Goal: Information Seeking & Learning: Learn about a topic

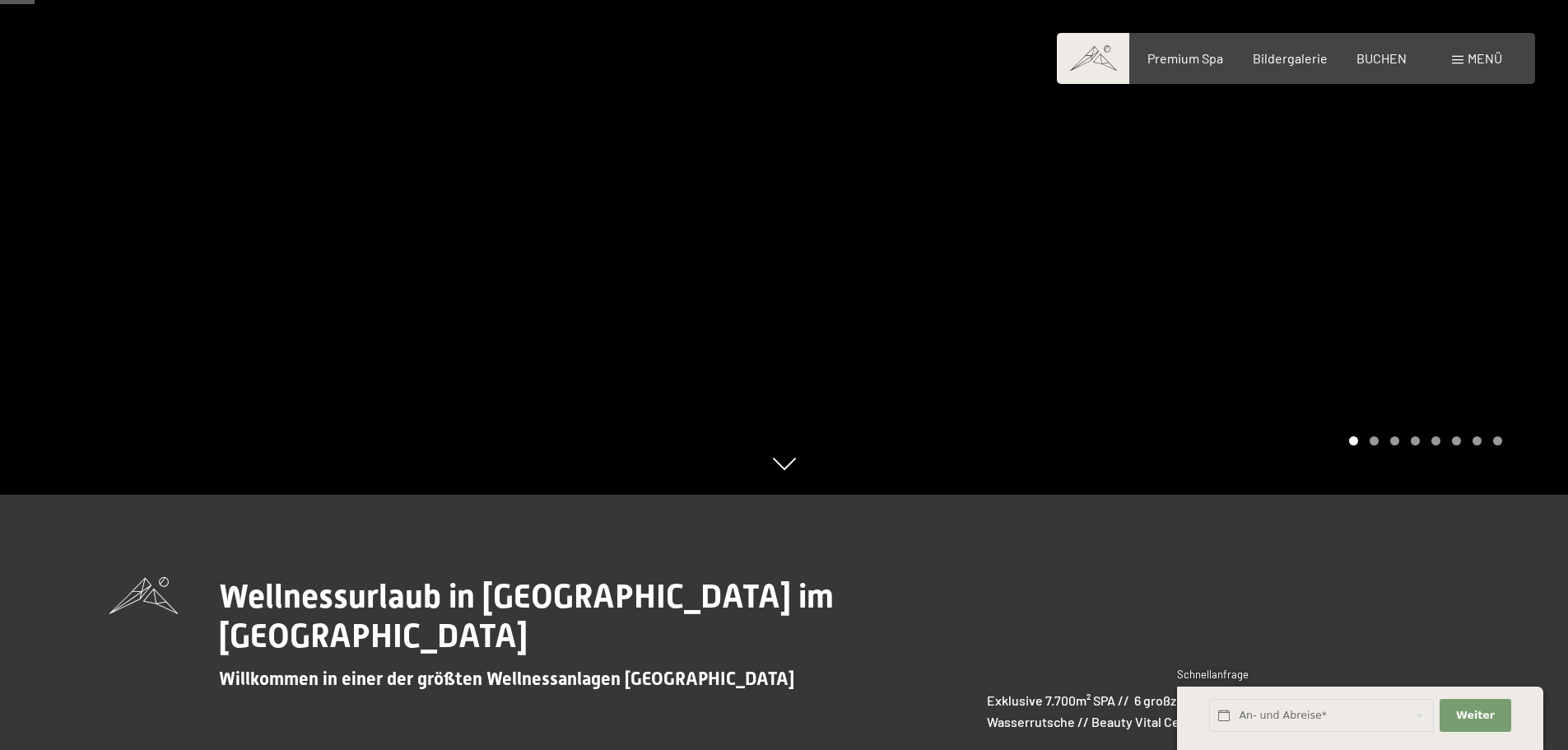
scroll to position [274, 0]
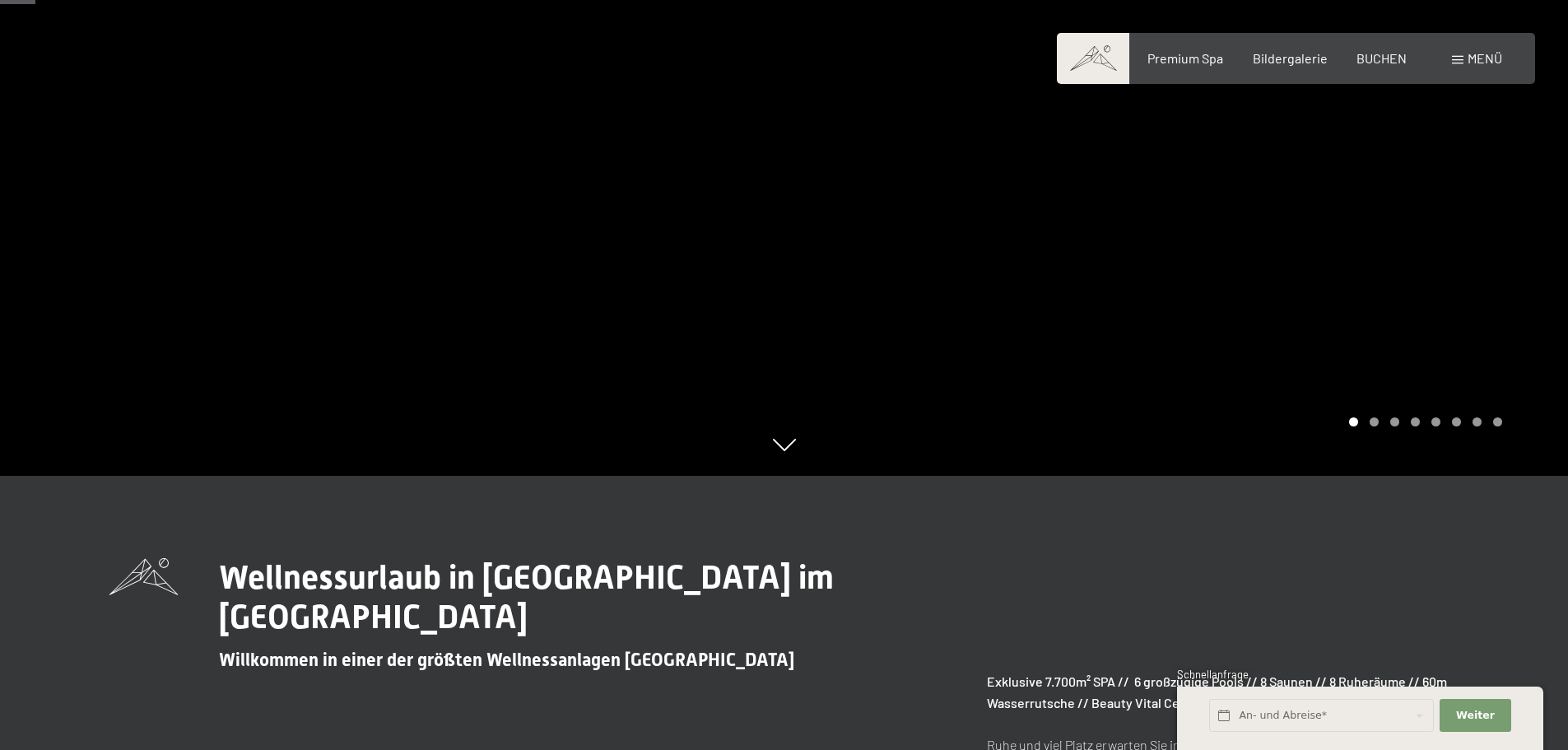
click at [1326, 264] on div at bounding box center [1177, 101] width 784 height 750
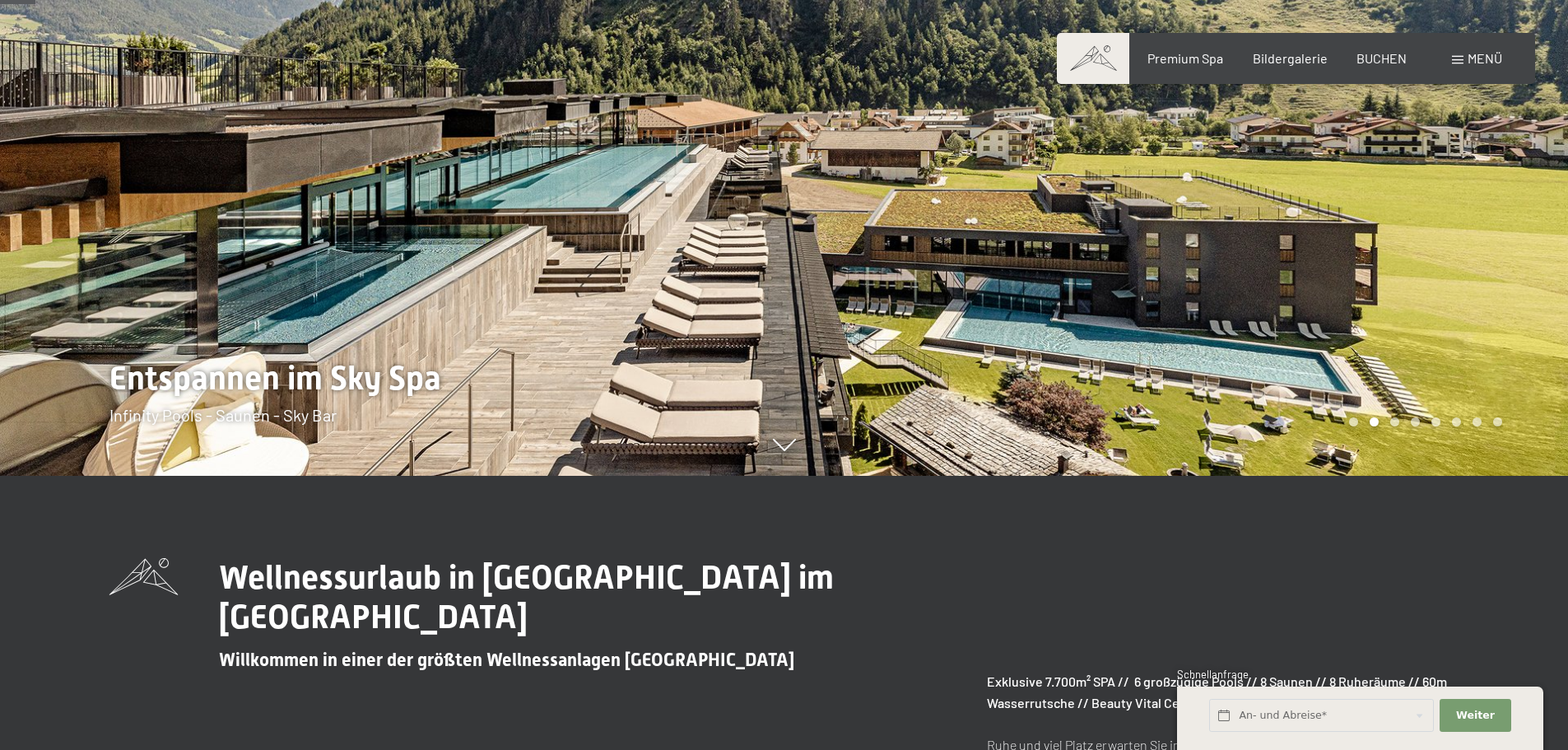
click at [1084, 253] on div at bounding box center [1177, 101] width 784 height 750
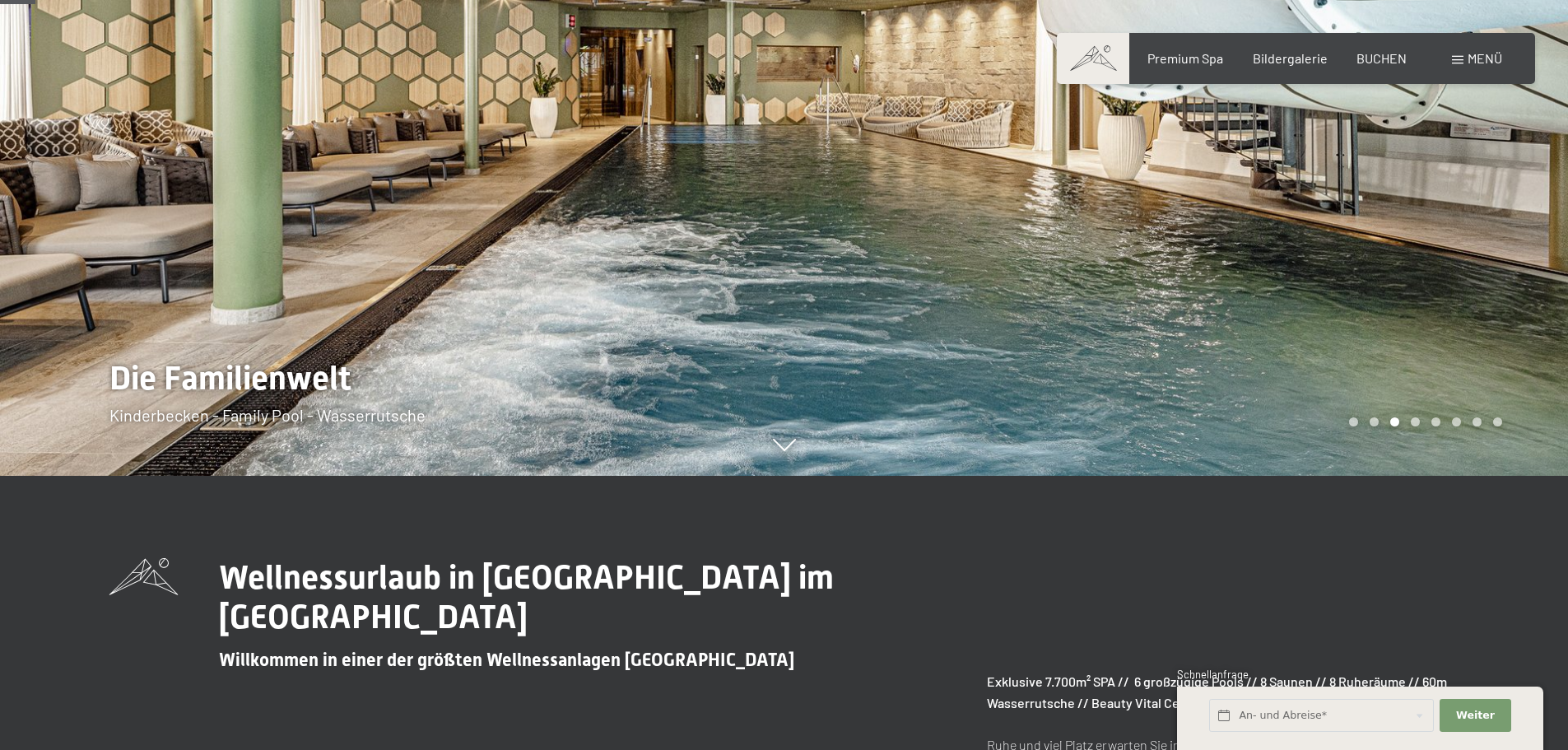
click at [1111, 254] on div at bounding box center [1177, 101] width 784 height 750
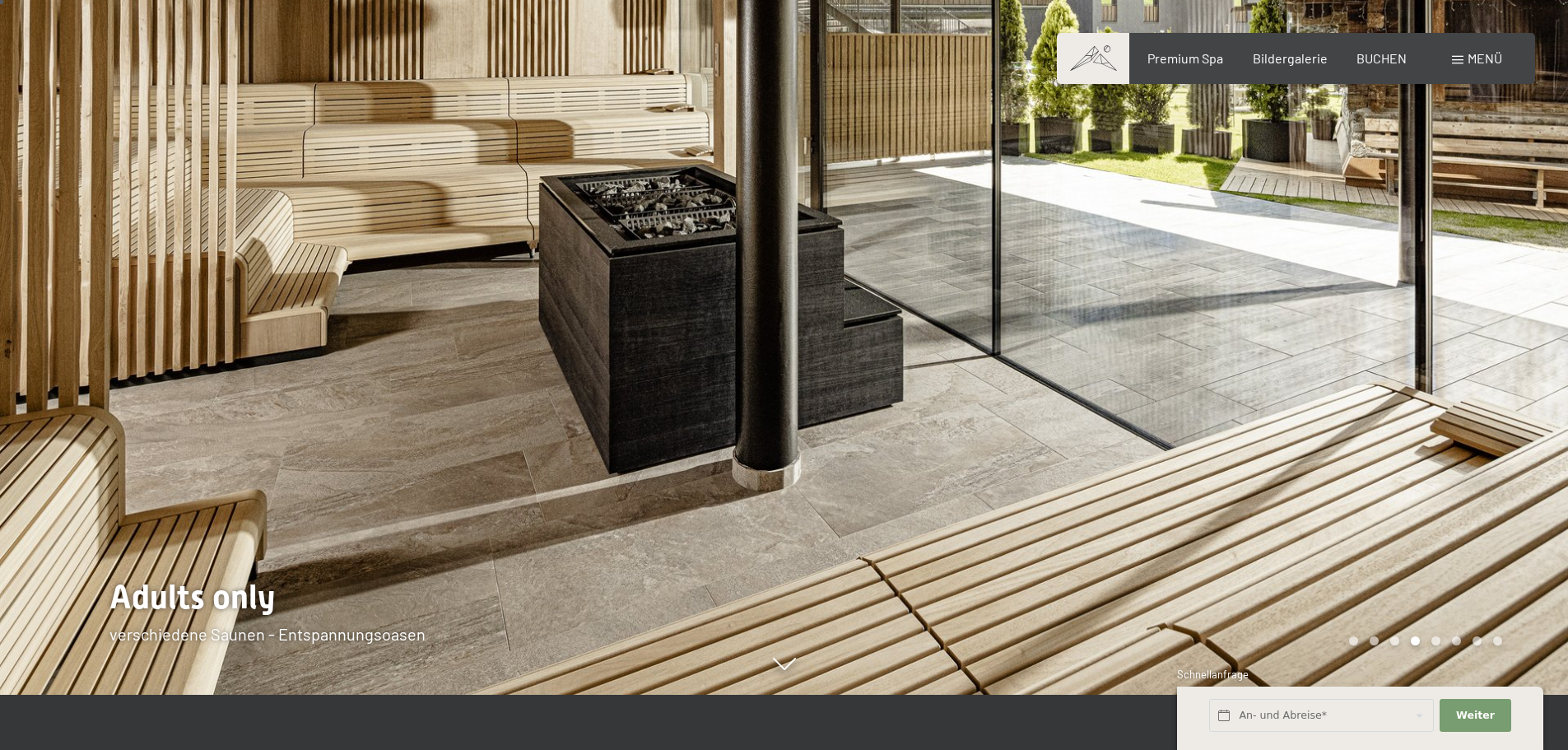
scroll to position [0, 0]
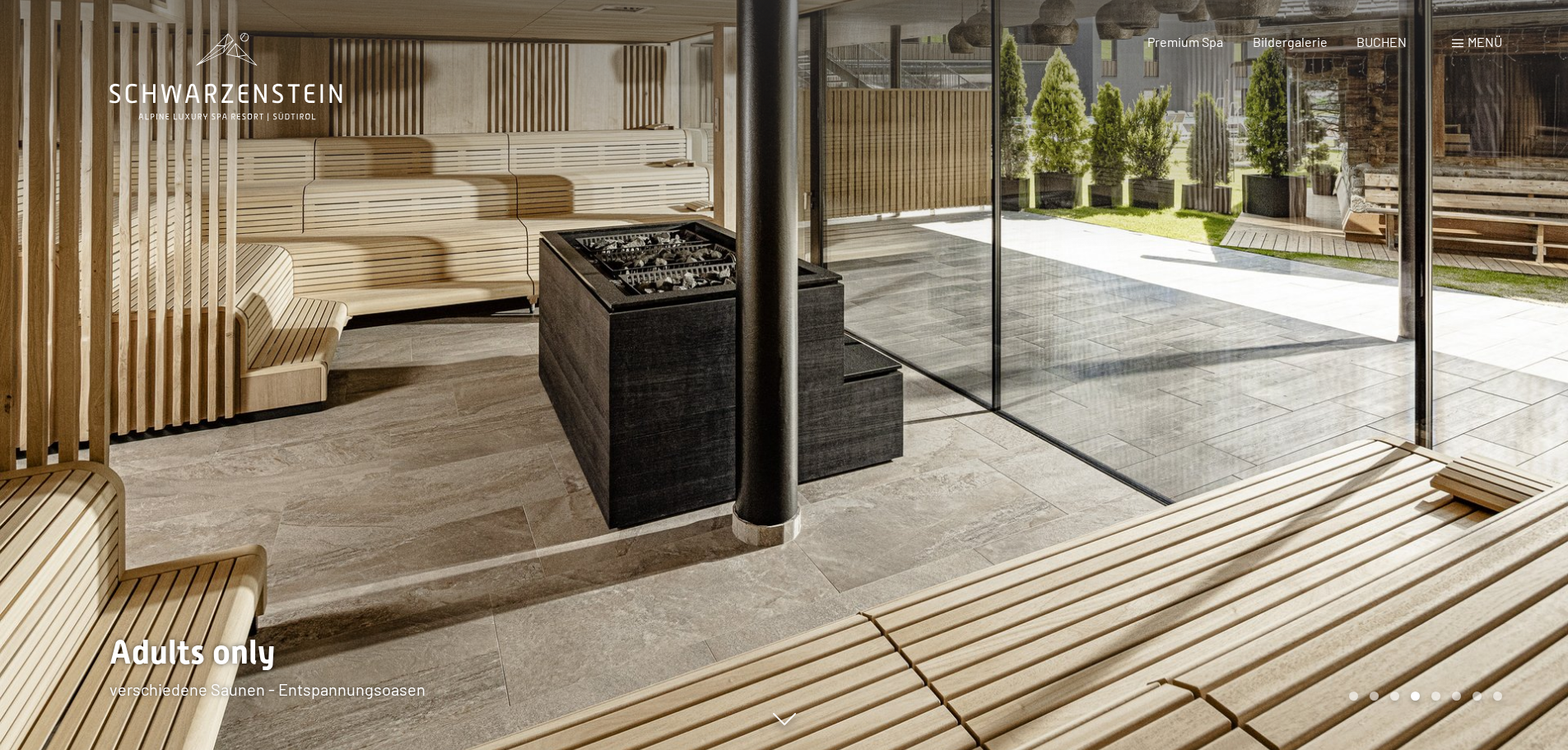
click at [1182, 352] on div at bounding box center [1177, 375] width 784 height 750
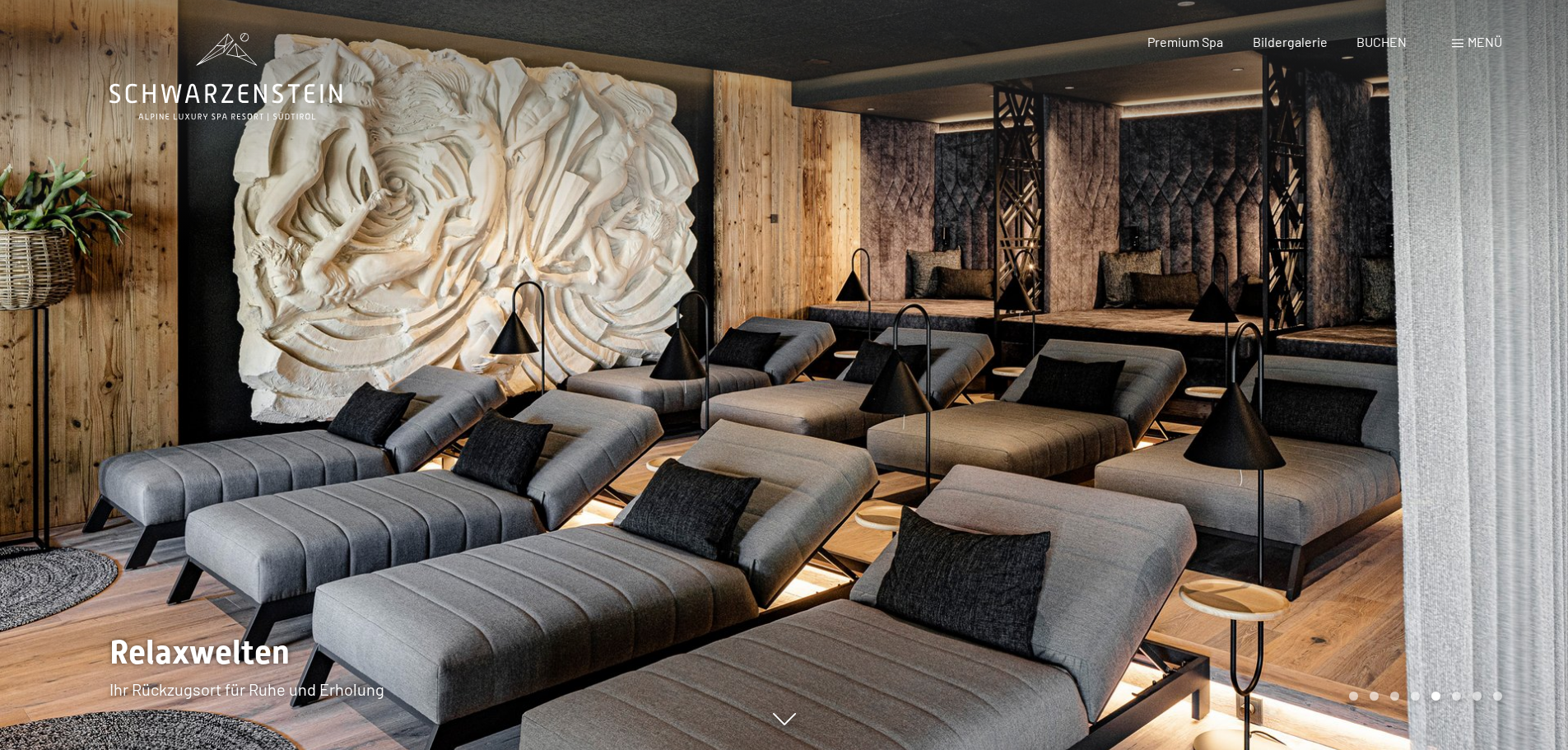
click at [1215, 392] on div at bounding box center [1177, 375] width 784 height 750
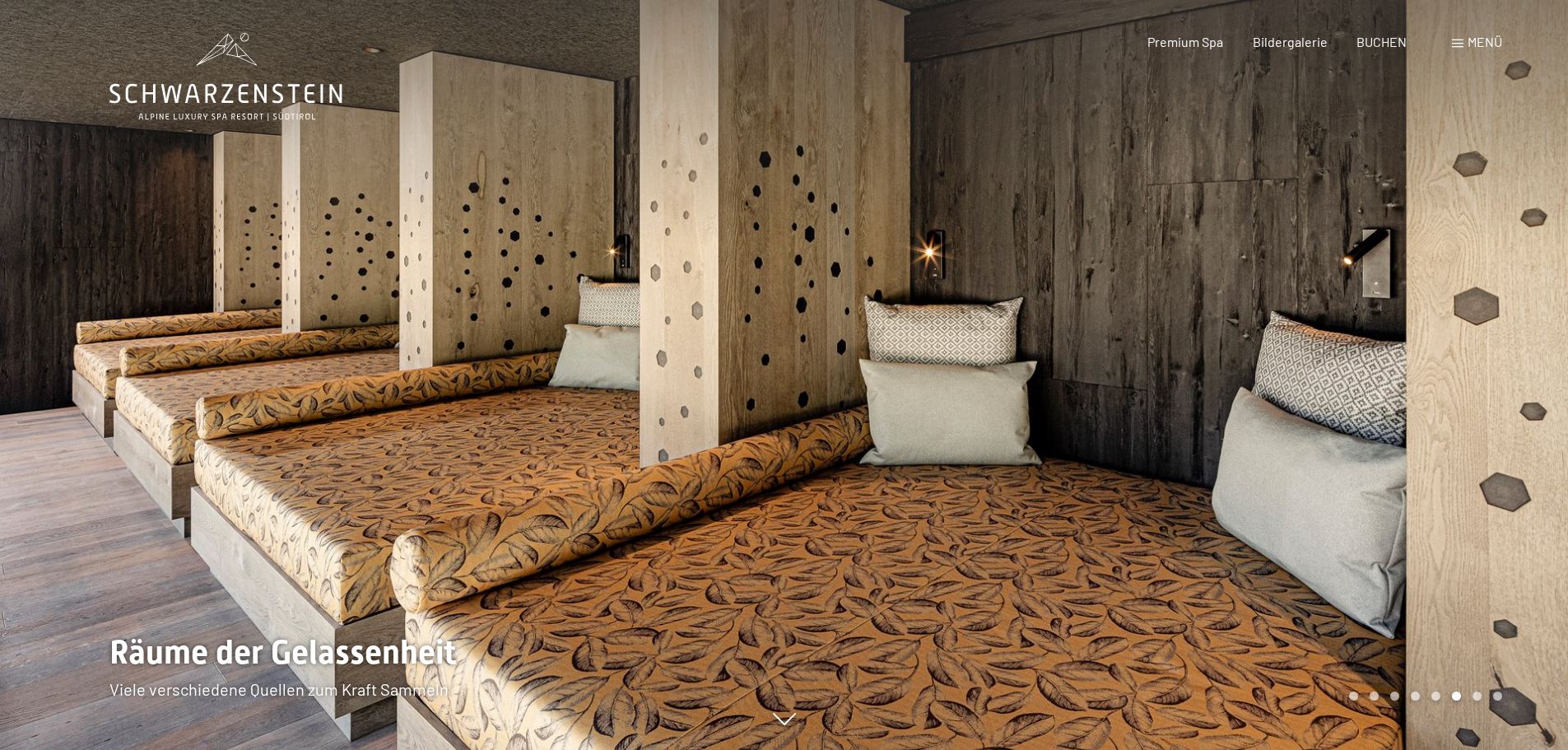
click at [1205, 404] on div at bounding box center [1177, 375] width 784 height 750
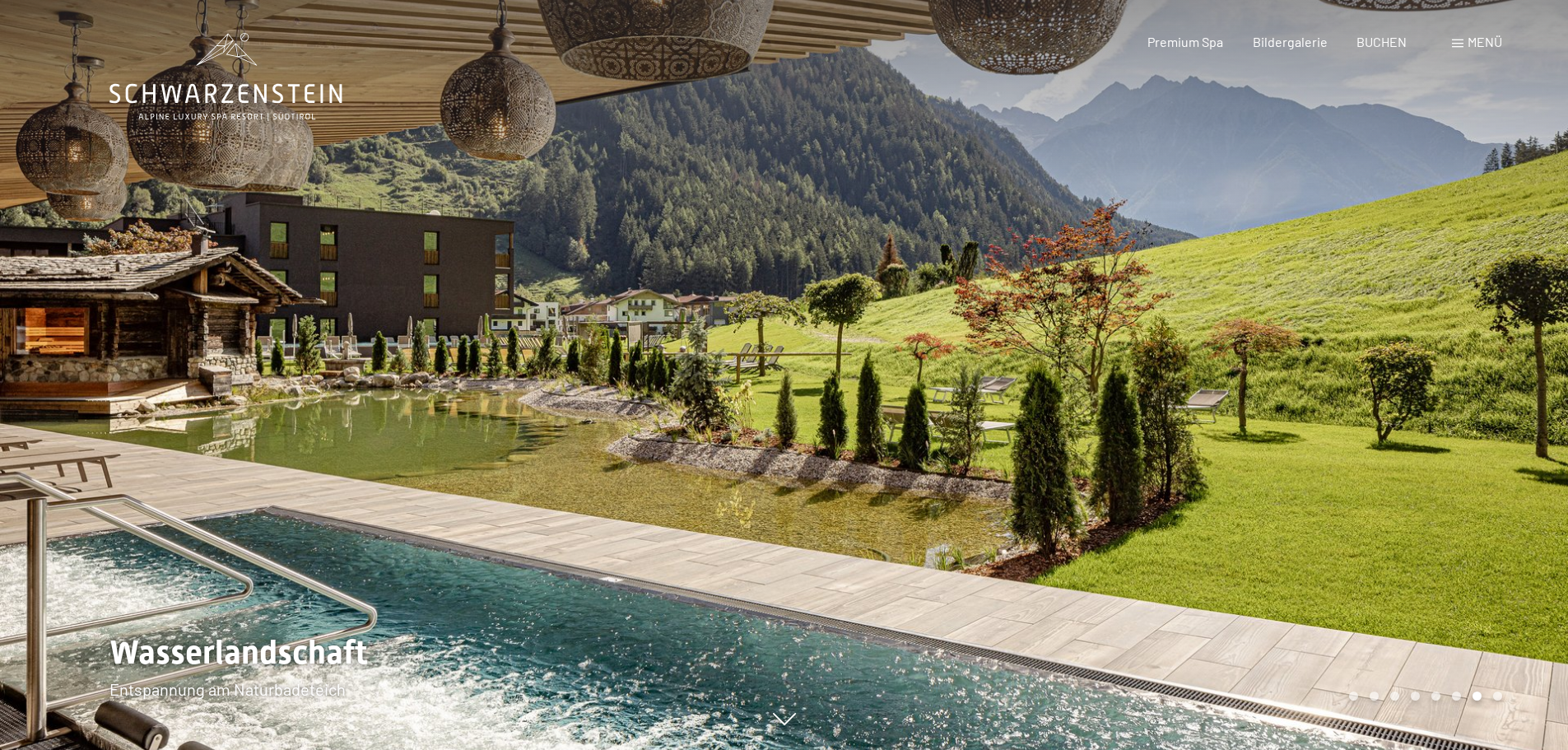
click at [1205, 396] on div at bounding box center [1177, 375] width 784 height 750
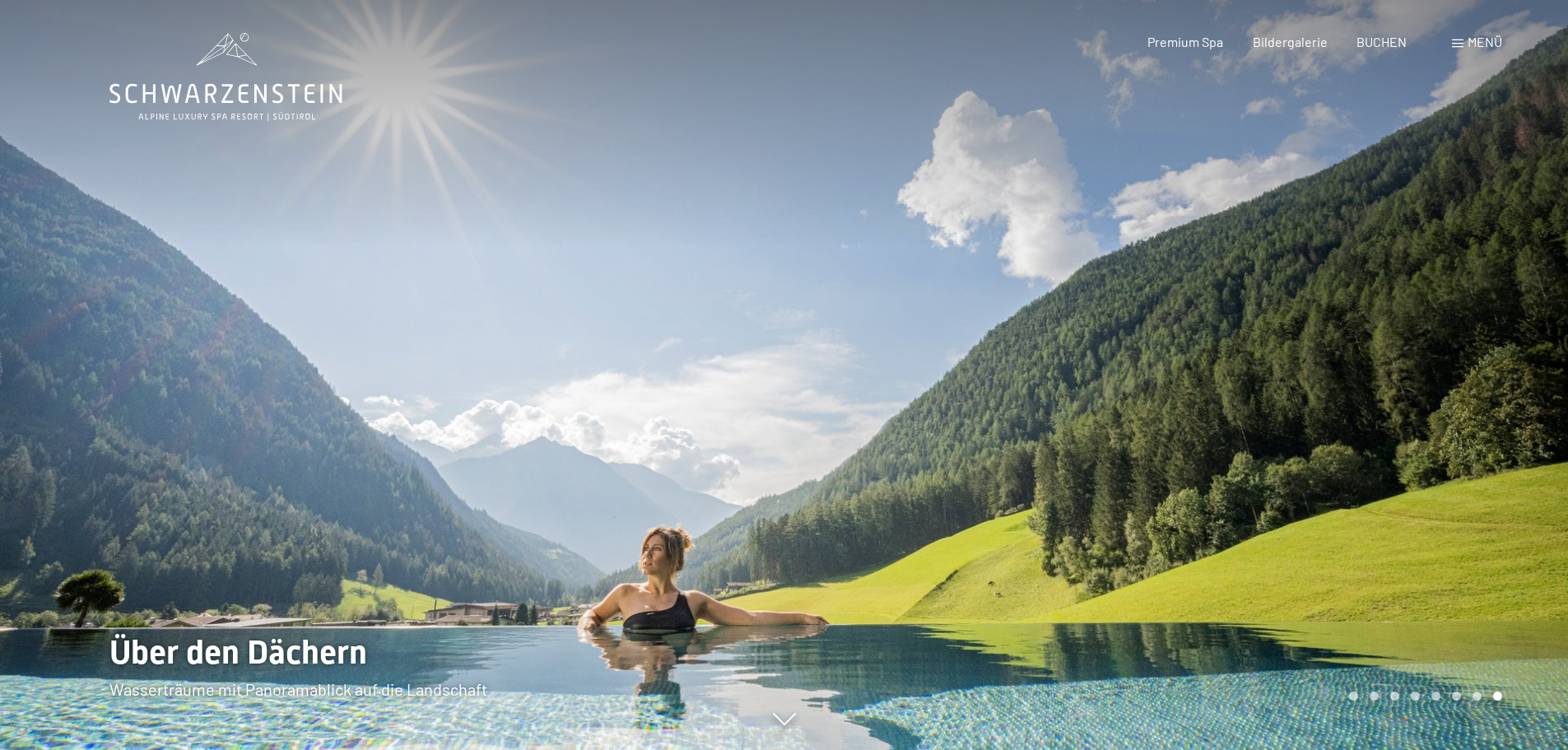
click at [1205, 396] on div at bounding box center [1177, 375] width 784 height 750
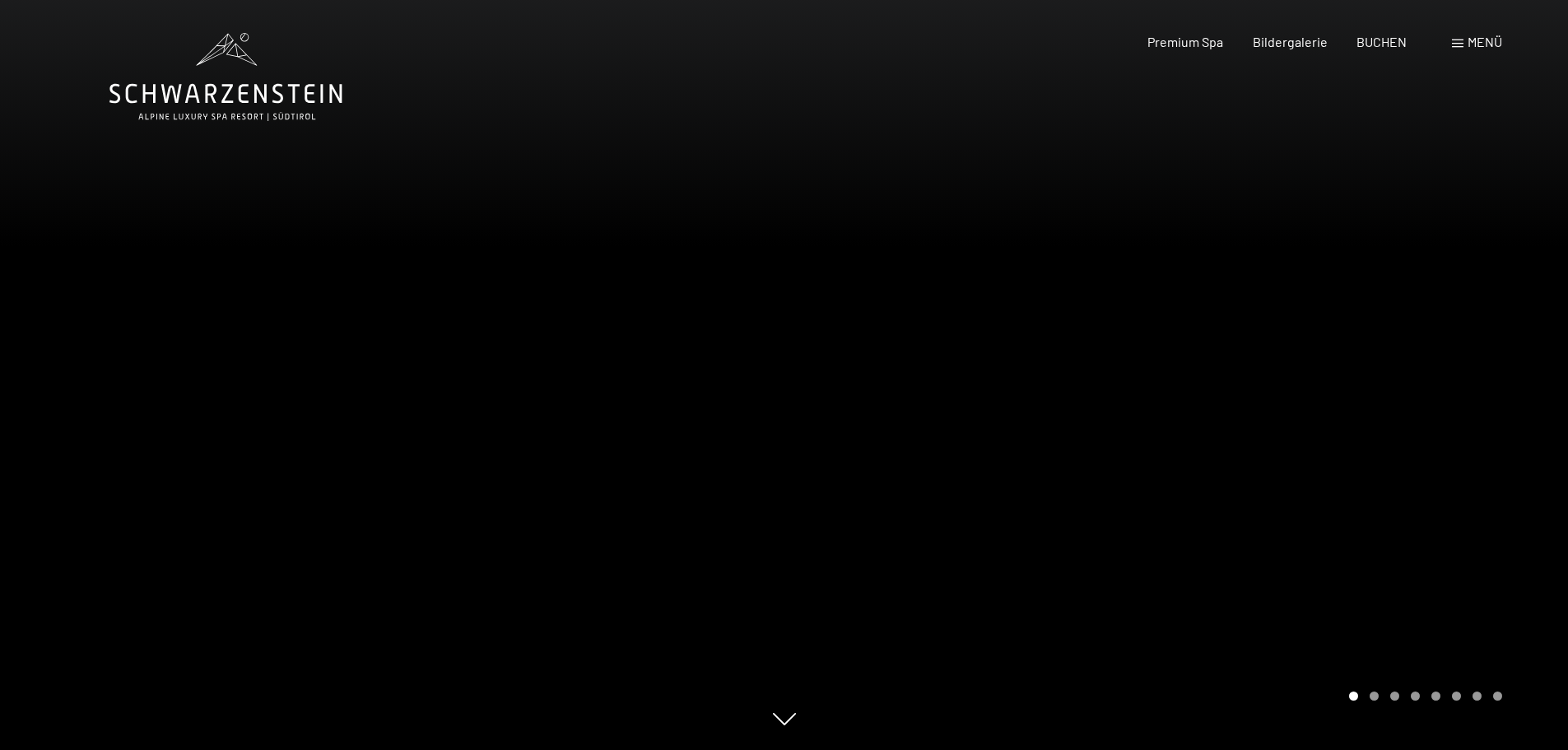
click at [1205, 396] on div at bounding box center [1177, 375] width 784 height 750
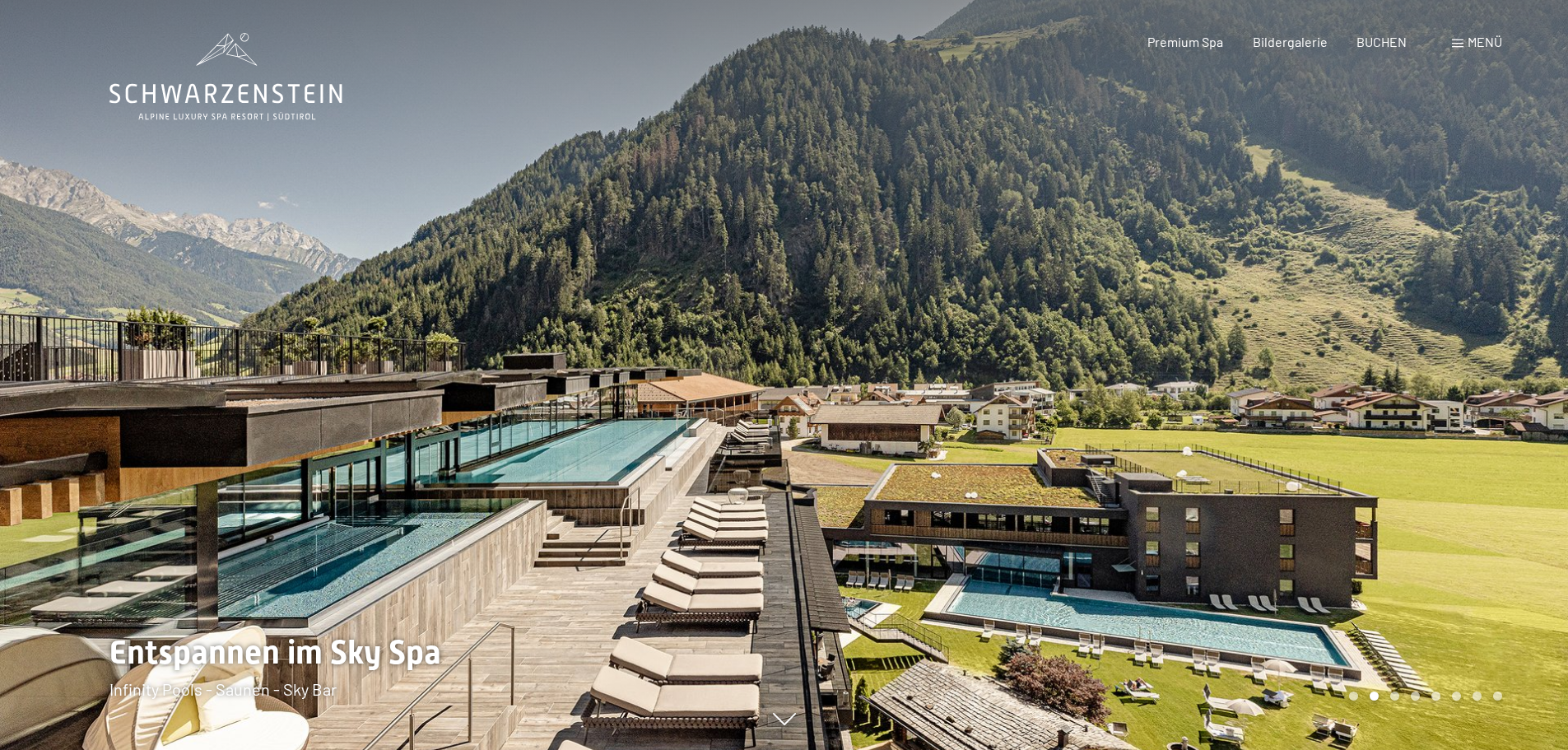
click at [1282, 373] on div at bounding box center [1177, 375] width 784 height 750
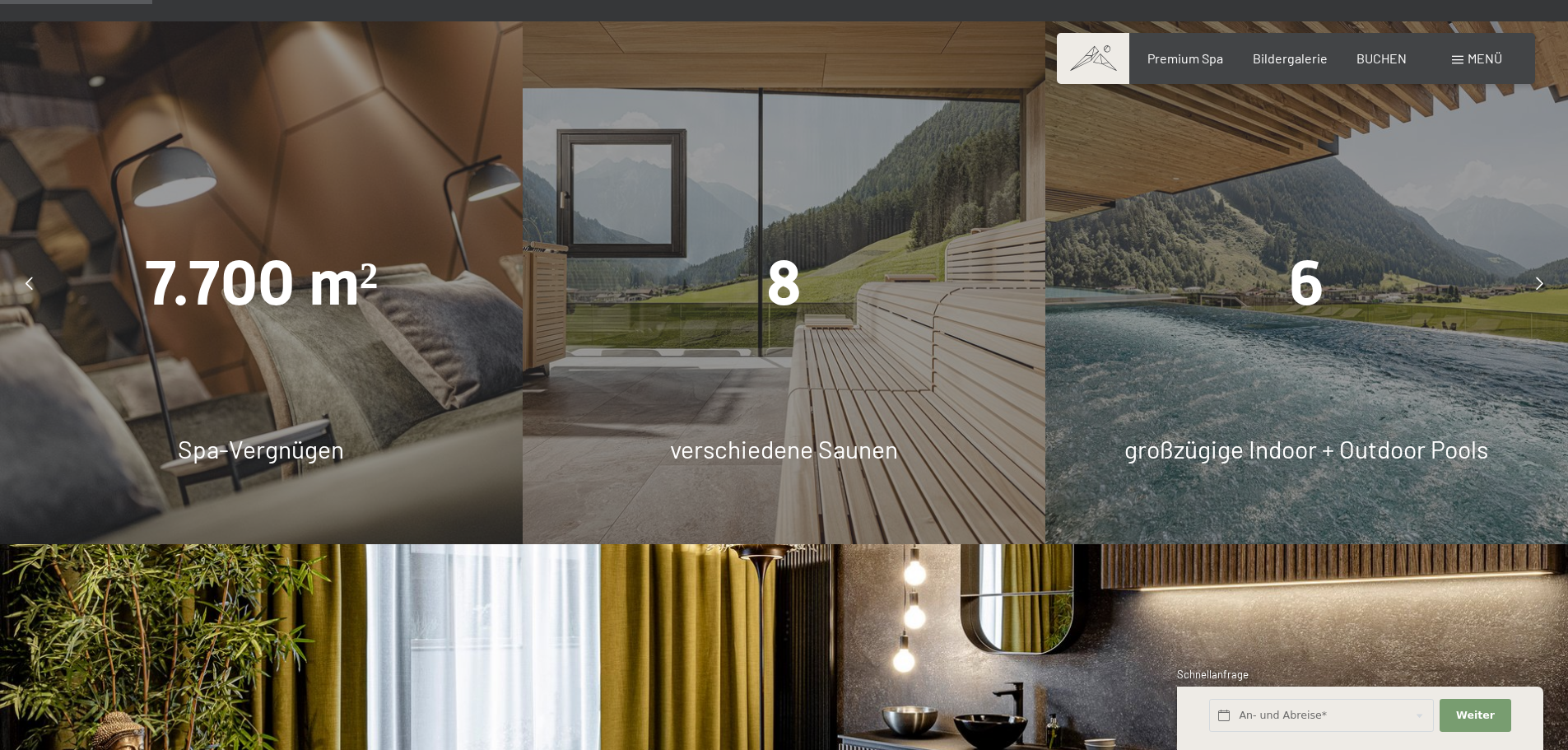
scroll to position [1262, 0]
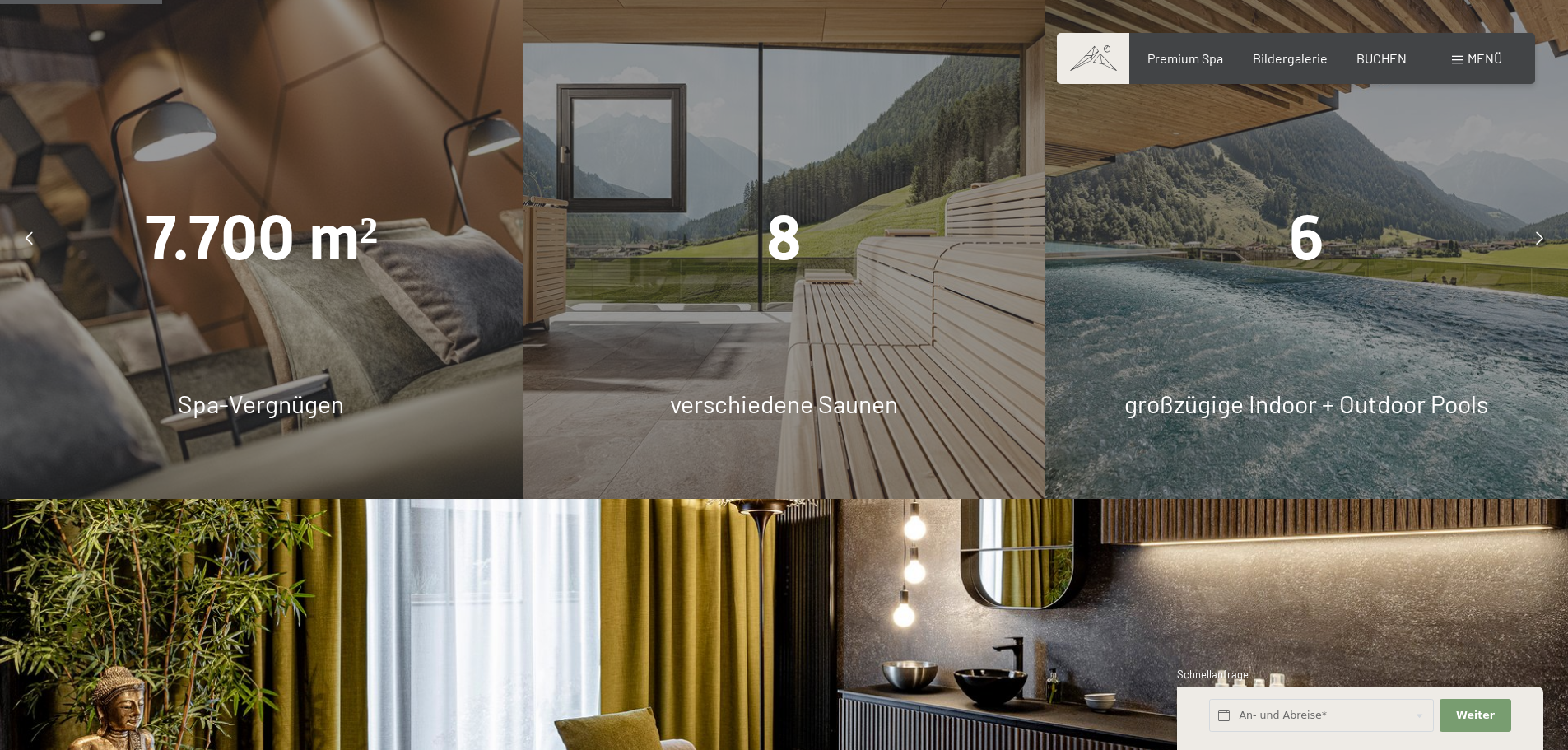
click at [1537, 238] on icon at bounding box center [1539, 238] width 7 height 13
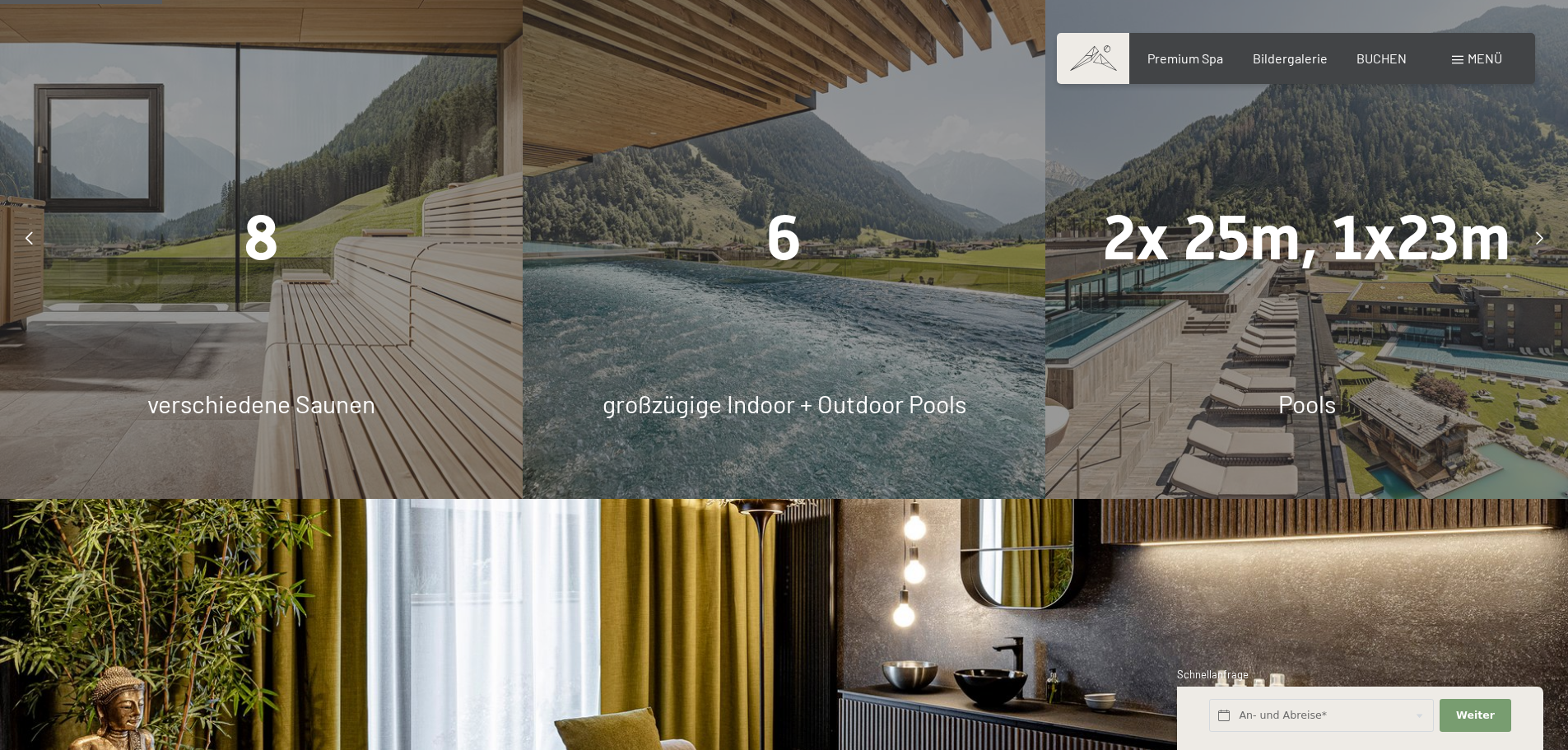
click at [1543, 233] on div at bounding box center [1539, 238] width 41 height 41
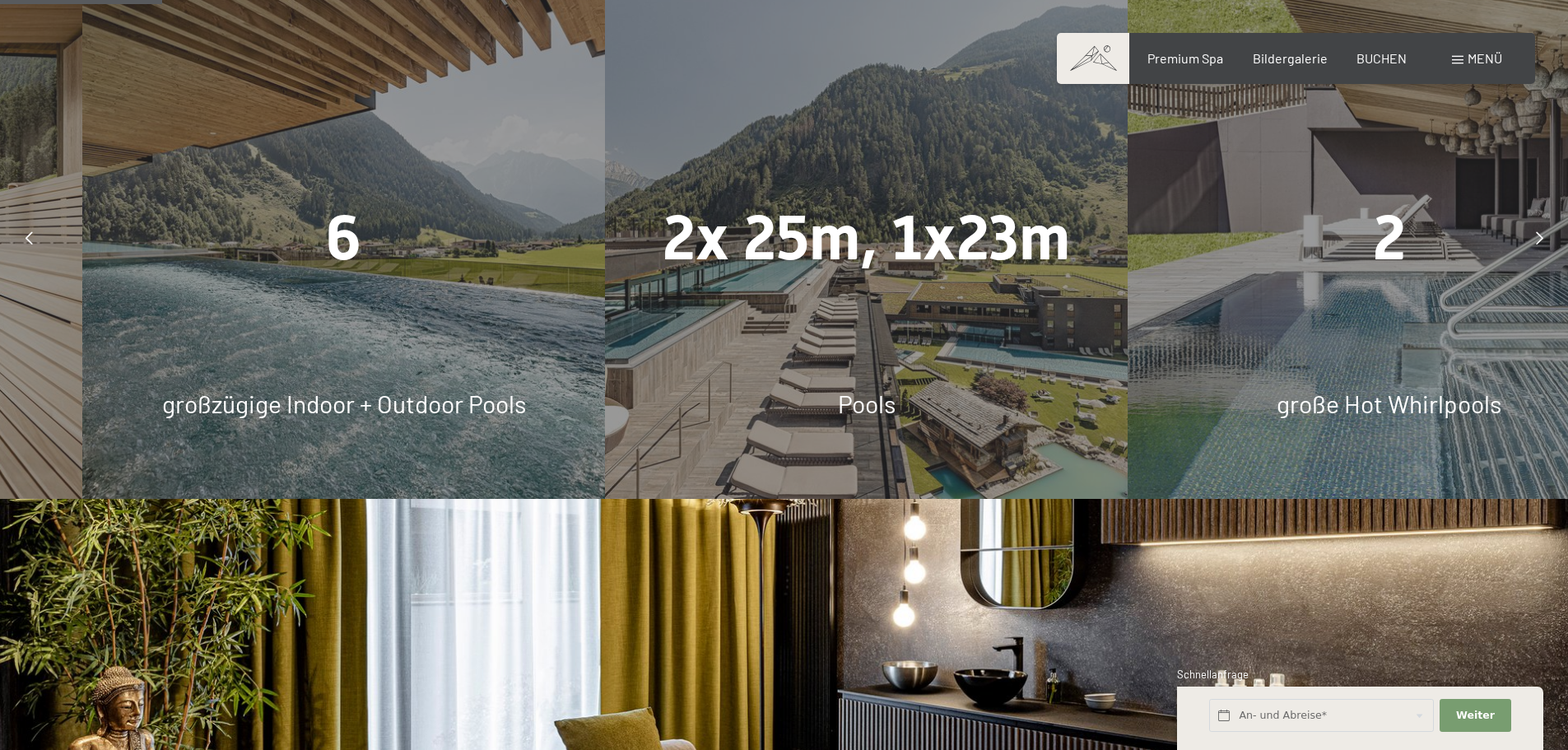
drag, startPoint x: 817, startPoint y: 252, endPoint x: 842, endPoint y: 259, distance: 26.0
click at [893, 257] on span "2x 25m, 1x23m" at bounding box center [865, 238] width 407 height 73
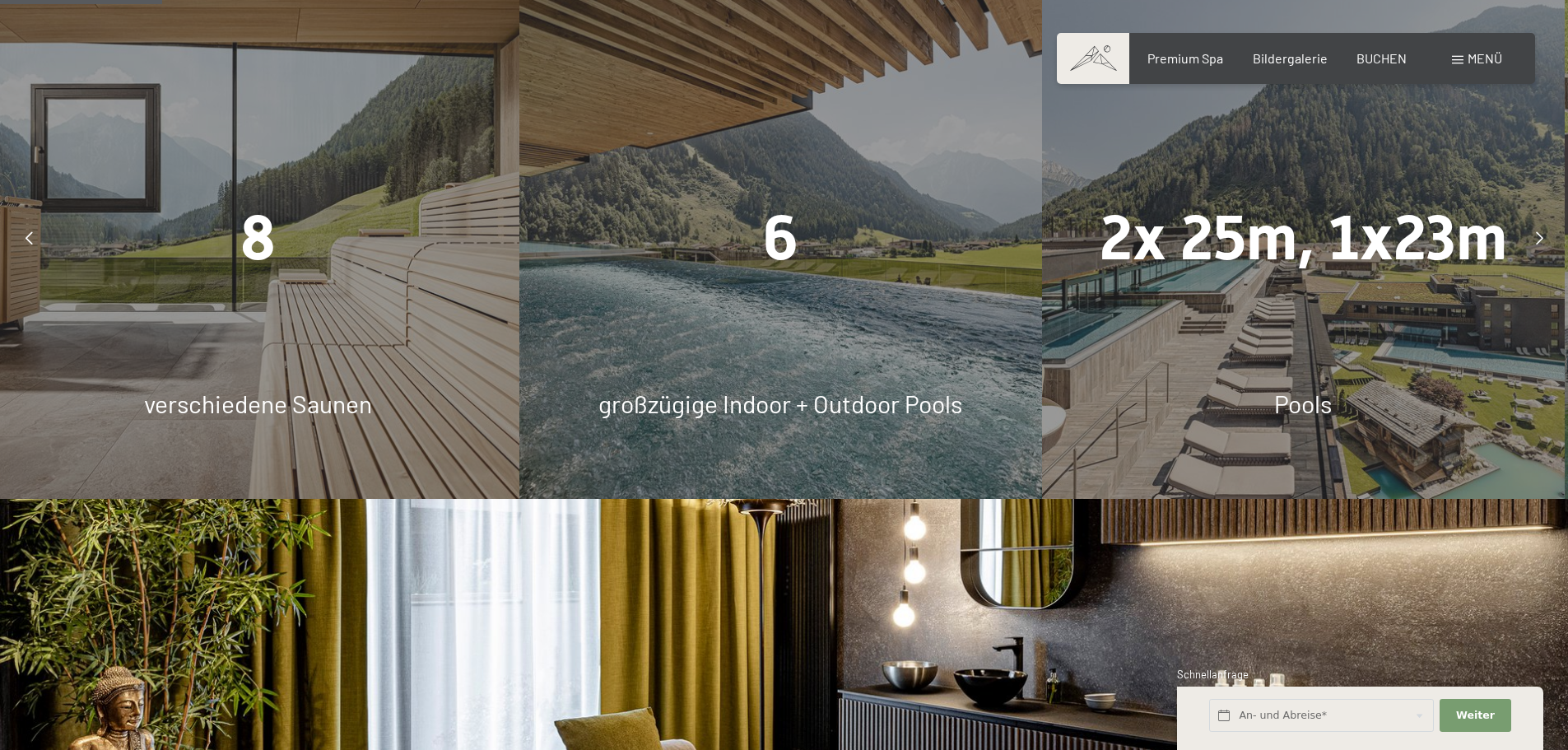
drag, startPoint x: 1517, startPoint y: 368, endPoint x: 1066, endPoint y: 347, distance: 451.5
click at [1068, 347] on div "2x 25m, 1x23m Pools" at bounding box center [1303, 237] width 523 height 523
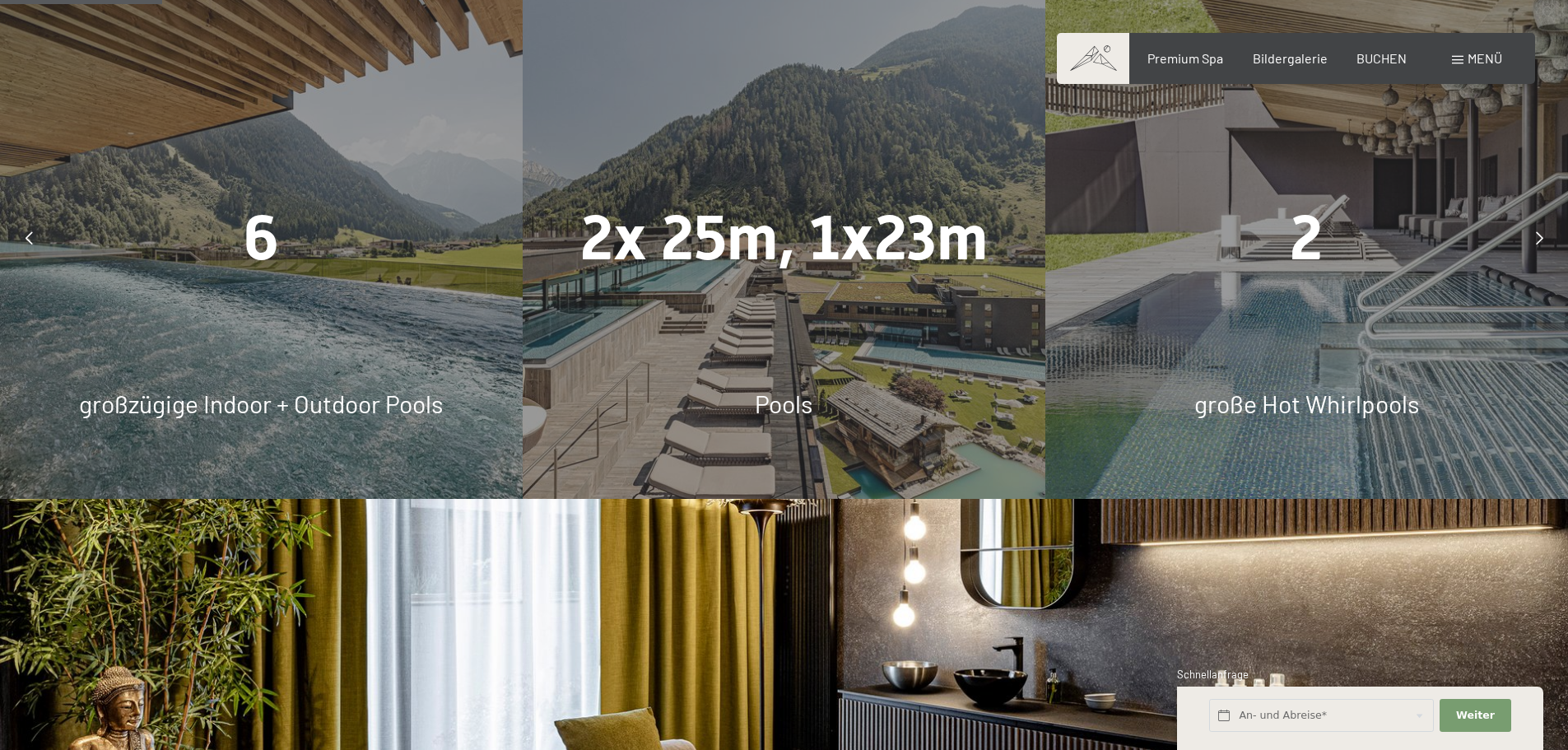
drag, startPoint x: 1189, startPoint y: 335, endPoint x: 850, endPoint y: 325, distance: 339.1
click at [854, 330] on div "7.700 m² Spa-Vergnügen 8 verschiedene Saunen 6 großzügige Indoor + Outdoor Pool…" at bounding box center [261, 237] width 7838 height 523
click at [1225, 326] on div "2 große Hot Whirlpools" at bounding box center [1306, 237] width 523 height 523
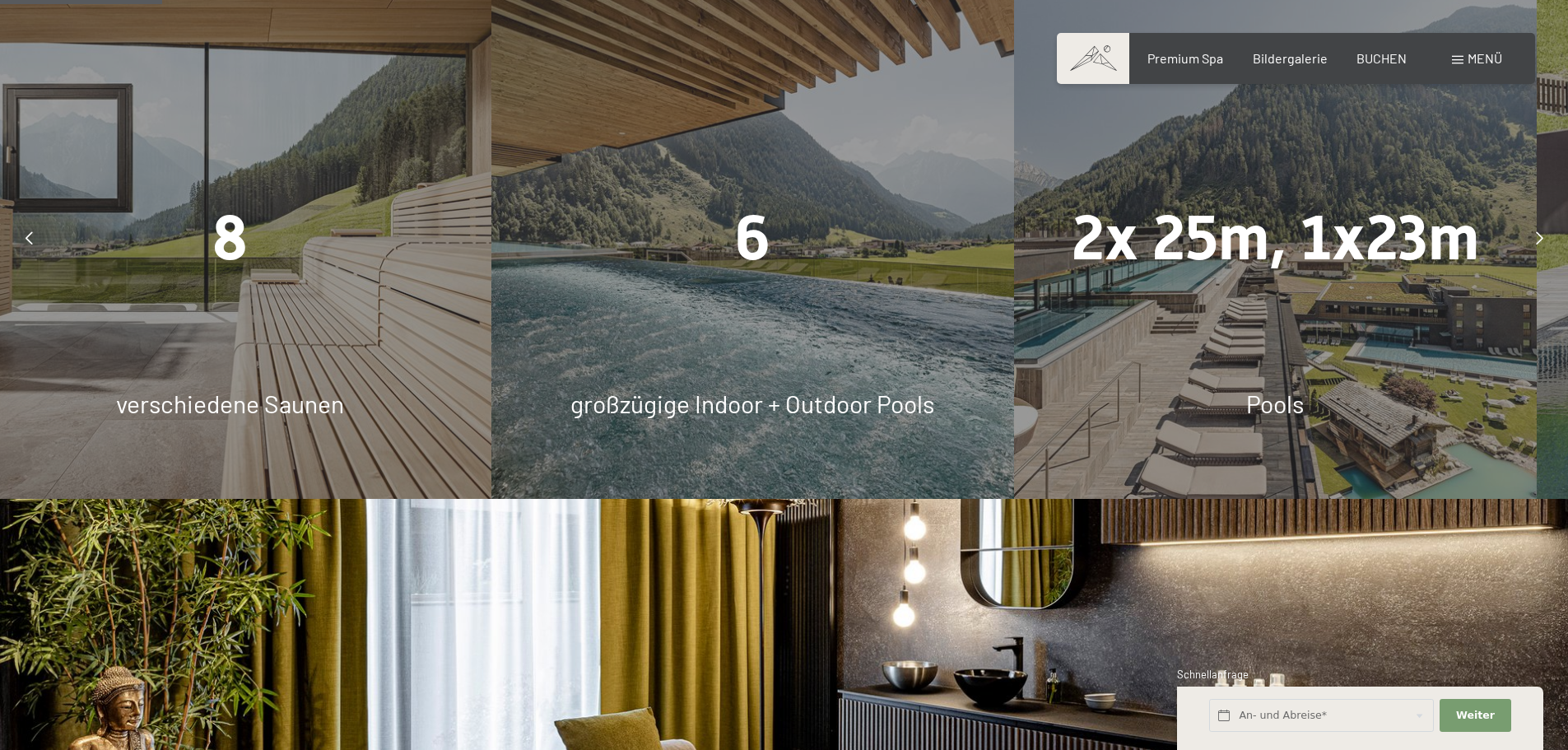
drag, startPoint x: 1125, startPoint y: 339, endPoint x: 733, endPoint y: 297, distance: 394.2
click at [865, 321] on div "7.700 m² Spa-Vergnügen 8 verschiedene Saunen 6 großzügige Indoor + Outdoor Pool…" at bounding box center [752, 237] width 7838 height 523
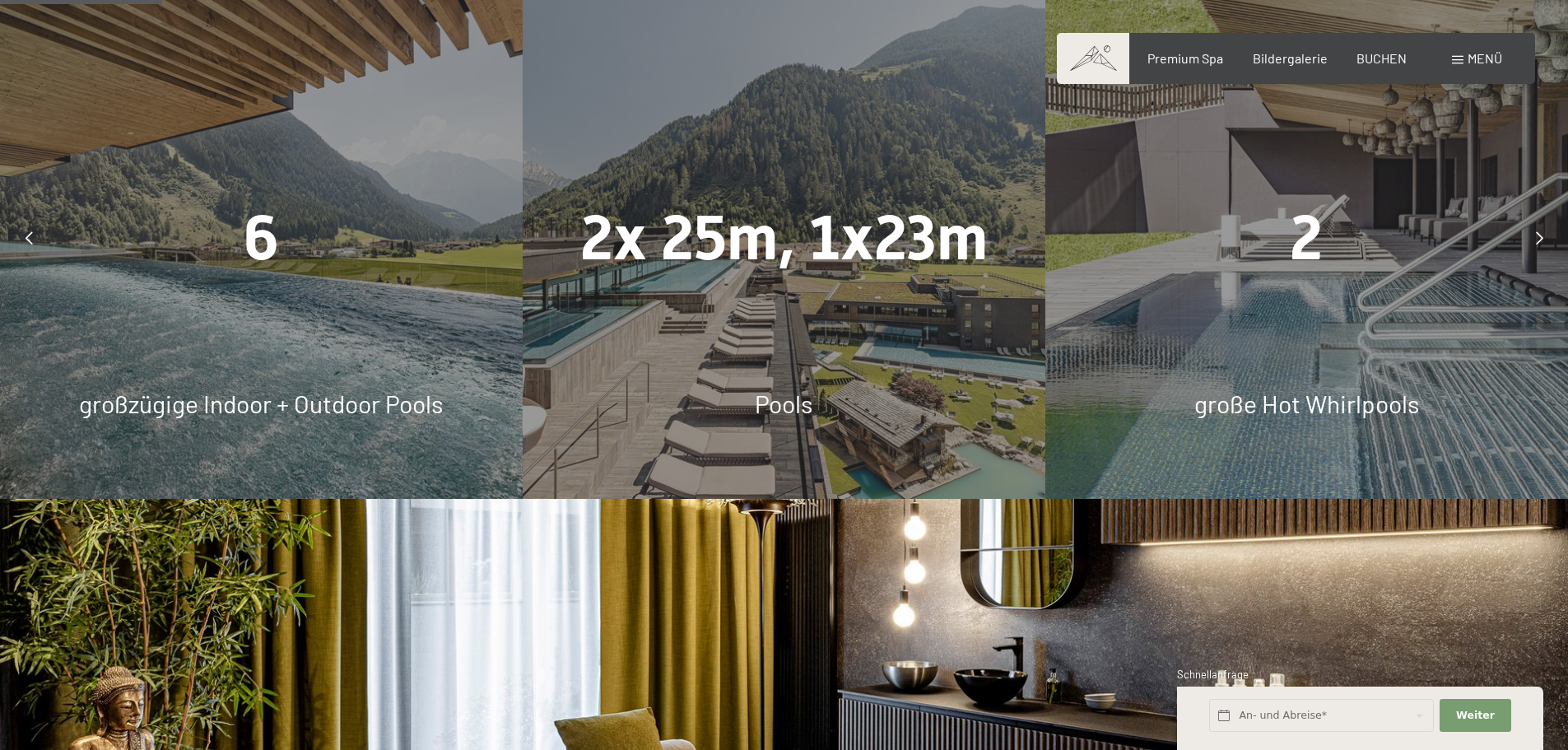
click at [733, 297] on div "2x 25m, 1x23m Pools" at bounding box center [784, 237] width 523 height 523
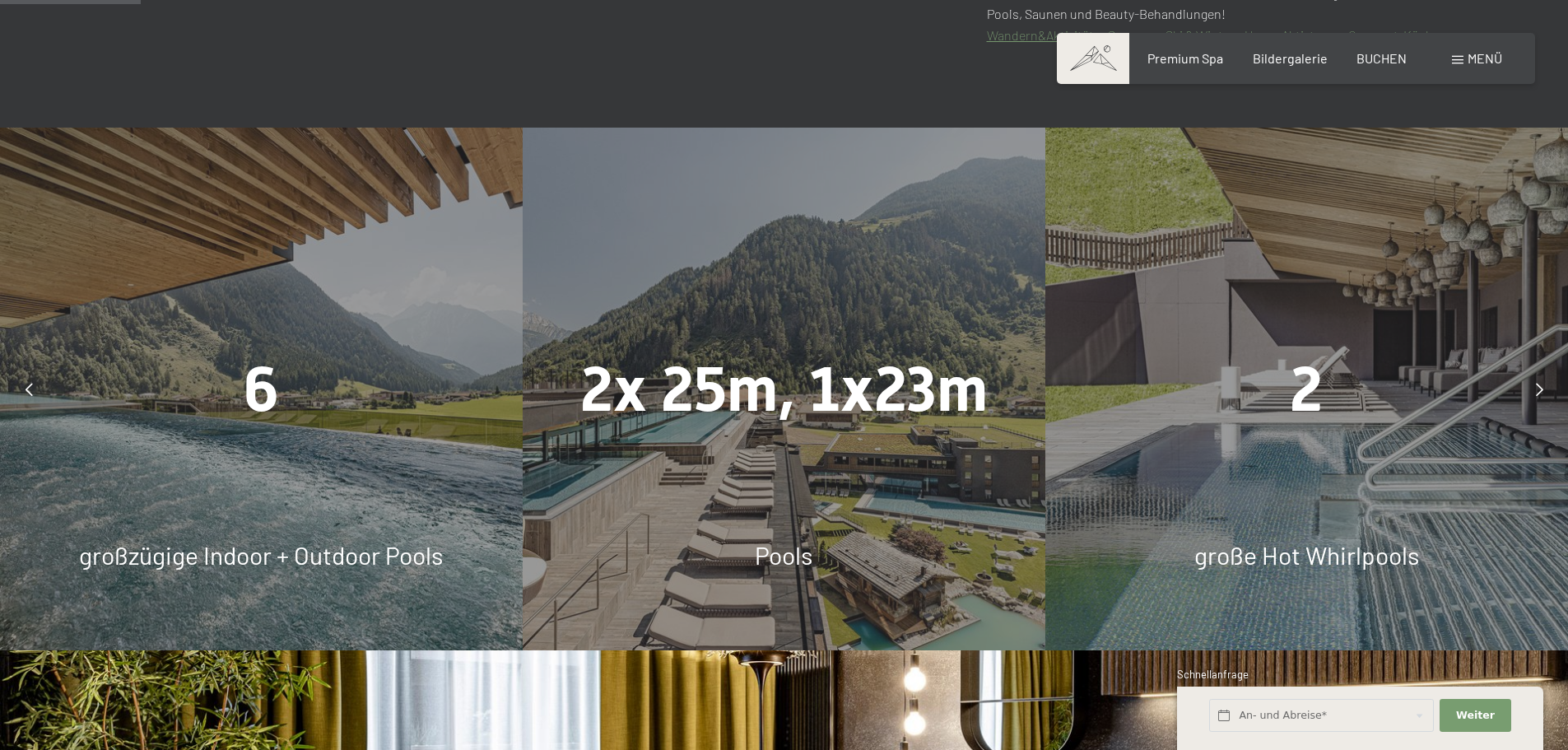
scroll to position [1097, 0]
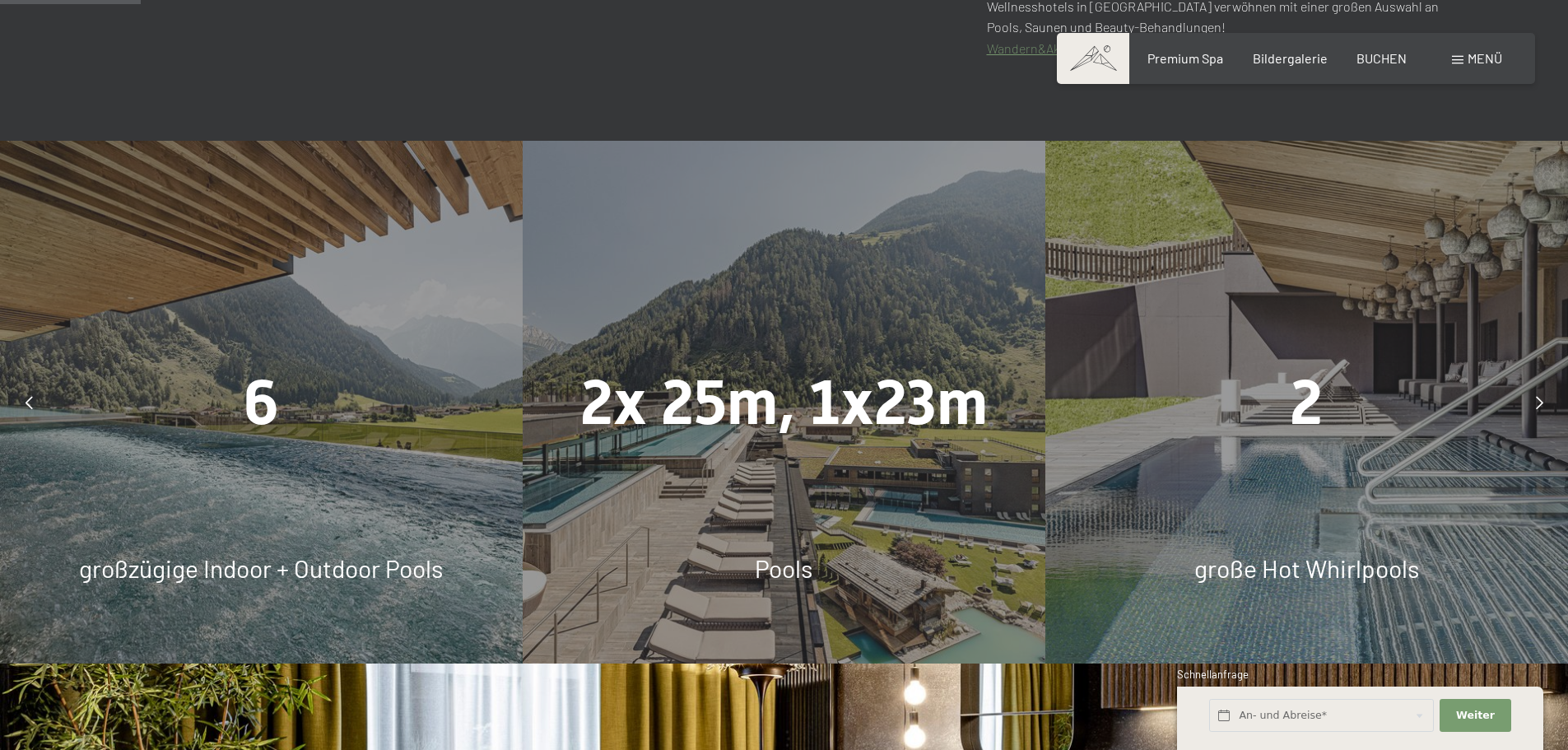
drag, startPoint x: 1377, startPoint y: 449, endPoint x: 713, endPoint y: 397, distance: 666.0
click at [1045, 398] on div "2 große Hot Whirlpools" at bounding box center [1306, 401] width 523 height 523
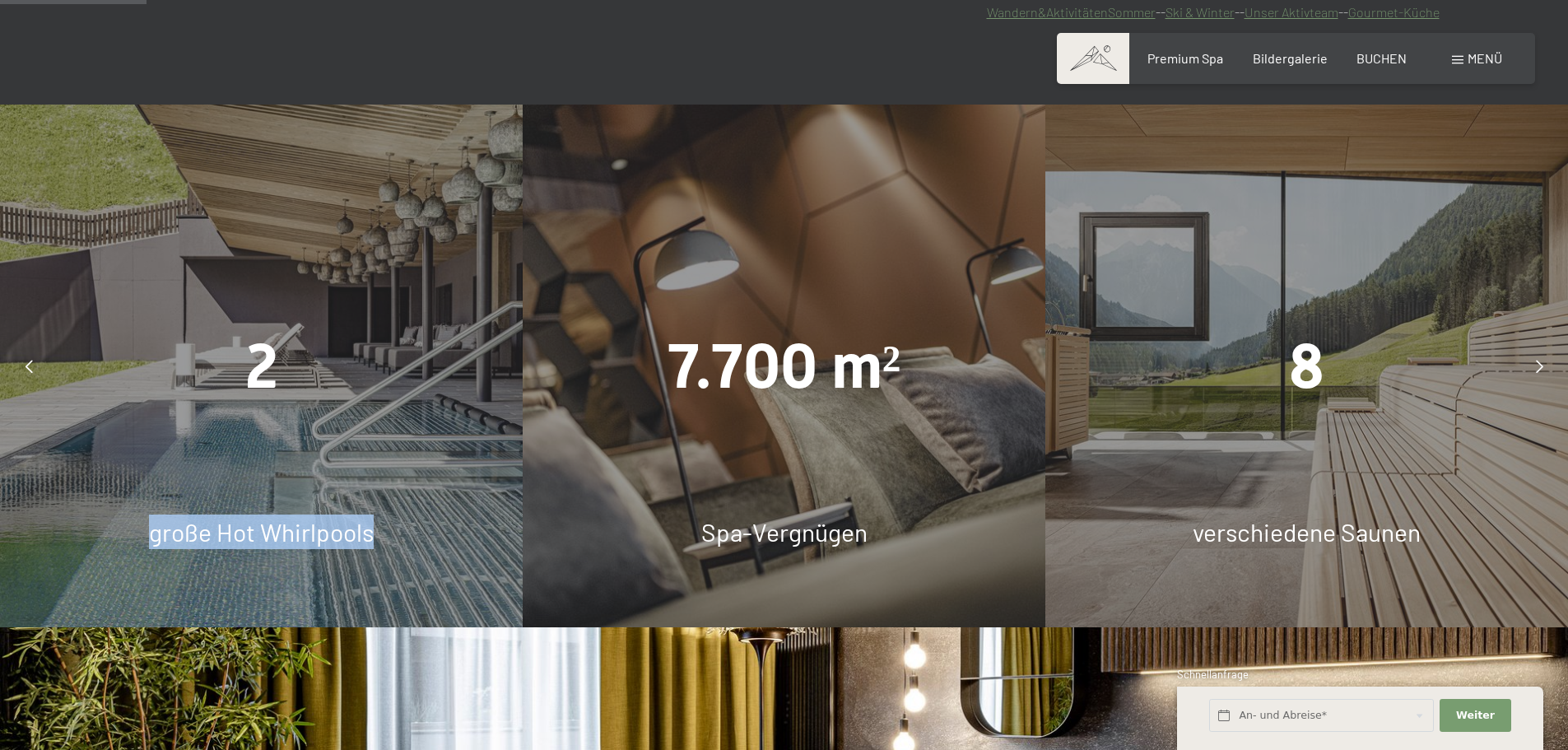
scroll to position [1152, 0]
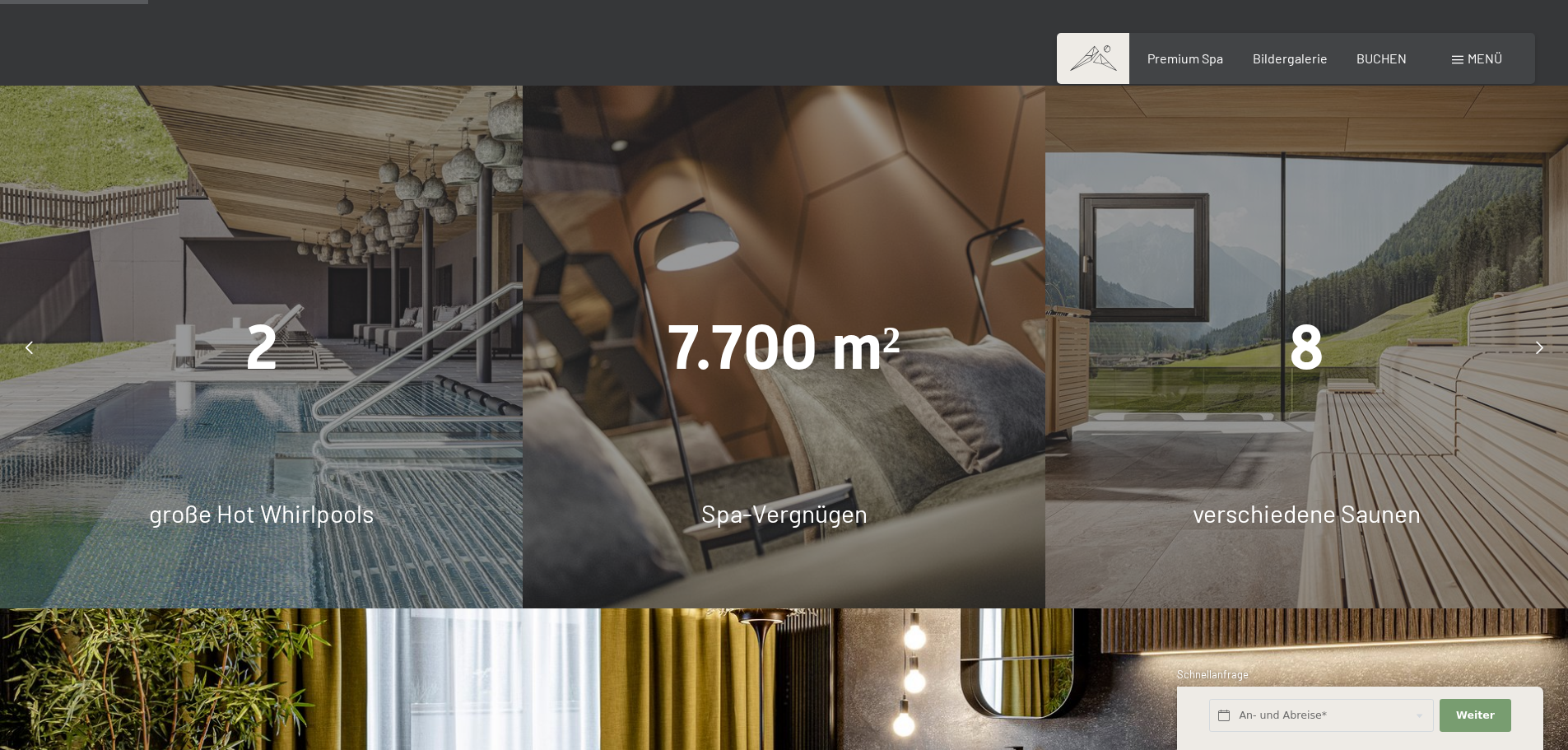
drag, startPoint x: 1107, startPoint y: 436, endPoint x: 292, endPoint y: 358, distance: 818.7
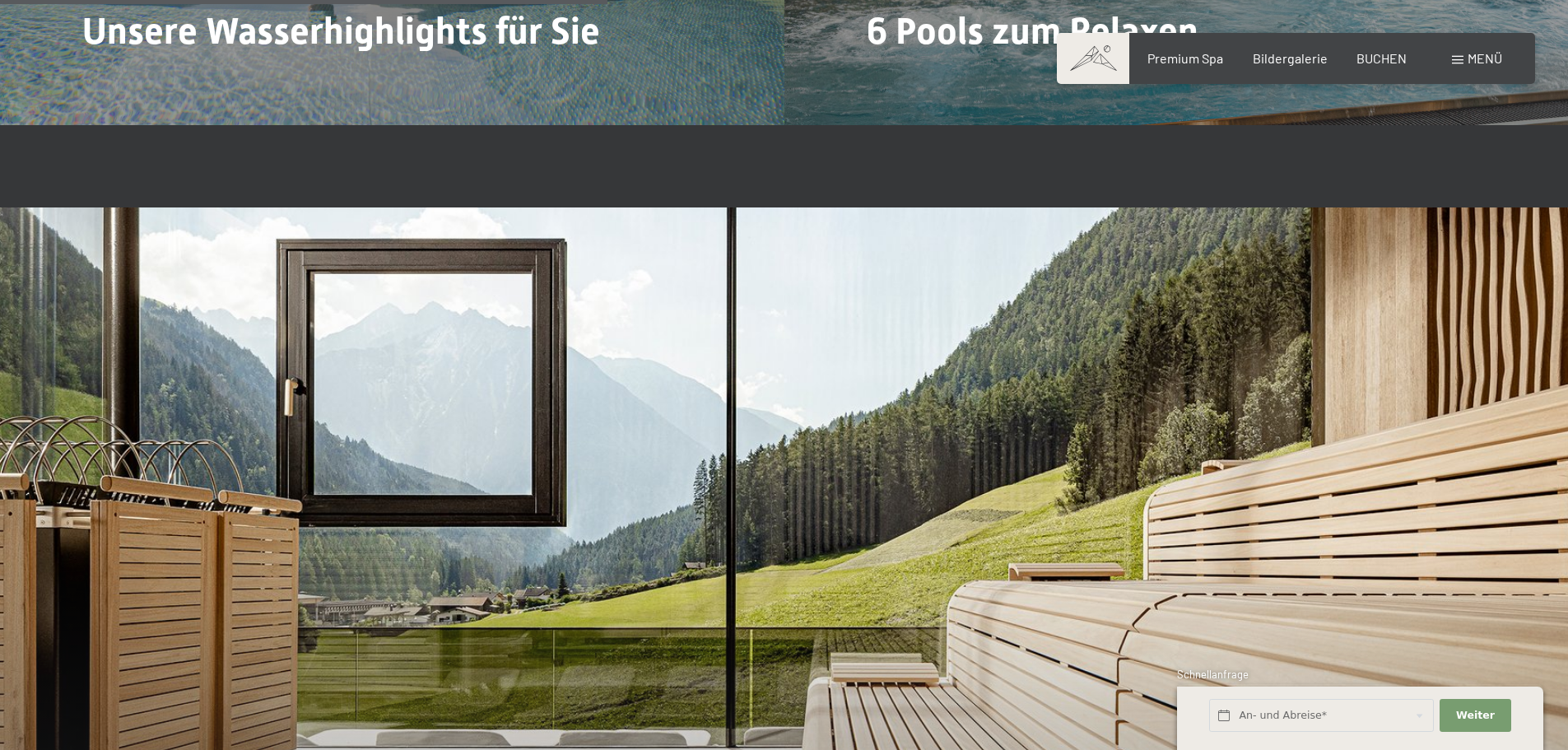
scroll to position [4665, 0]
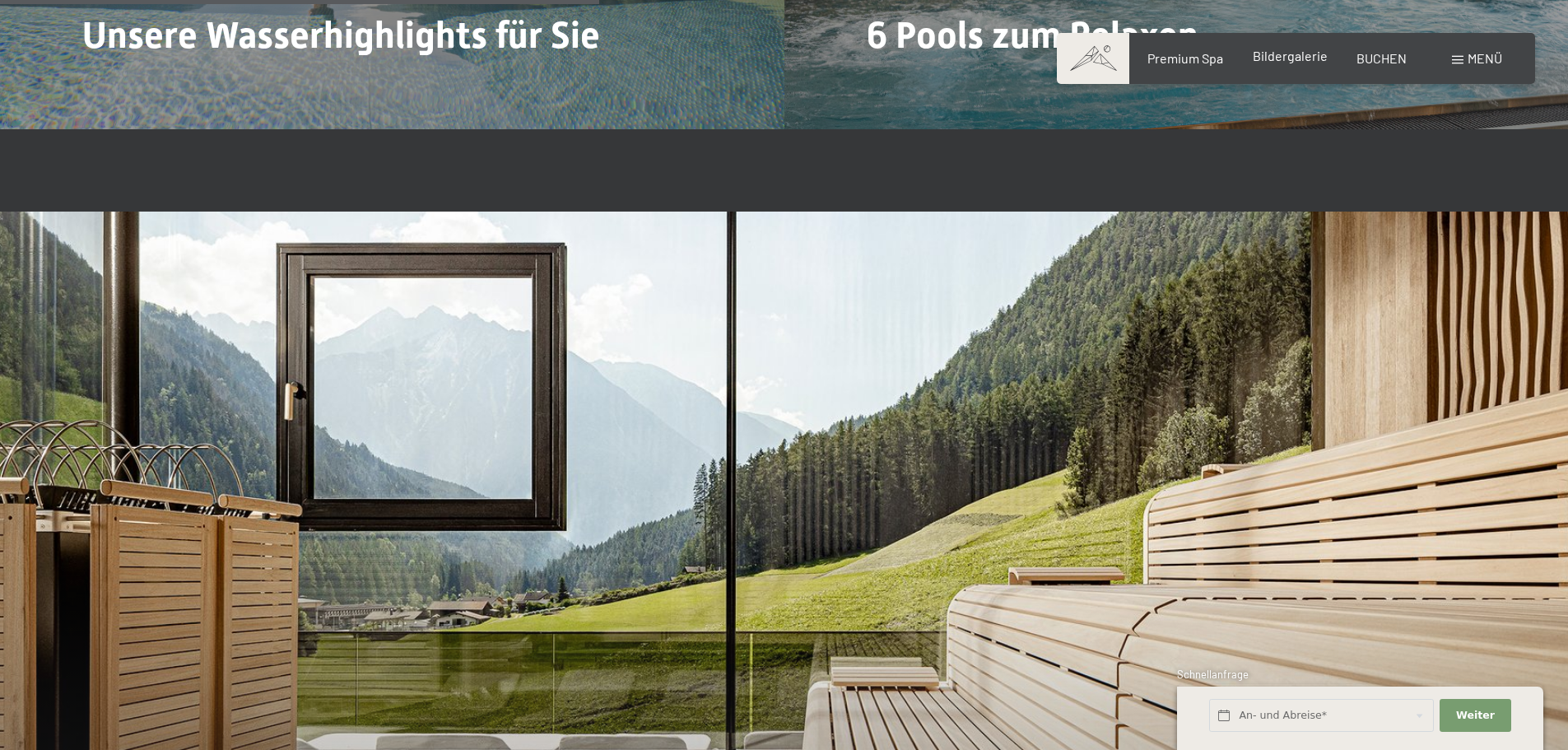
click at [1300, 61] on span "Bildergalerie" at bounding box center [1290, 55] width 75 height 16
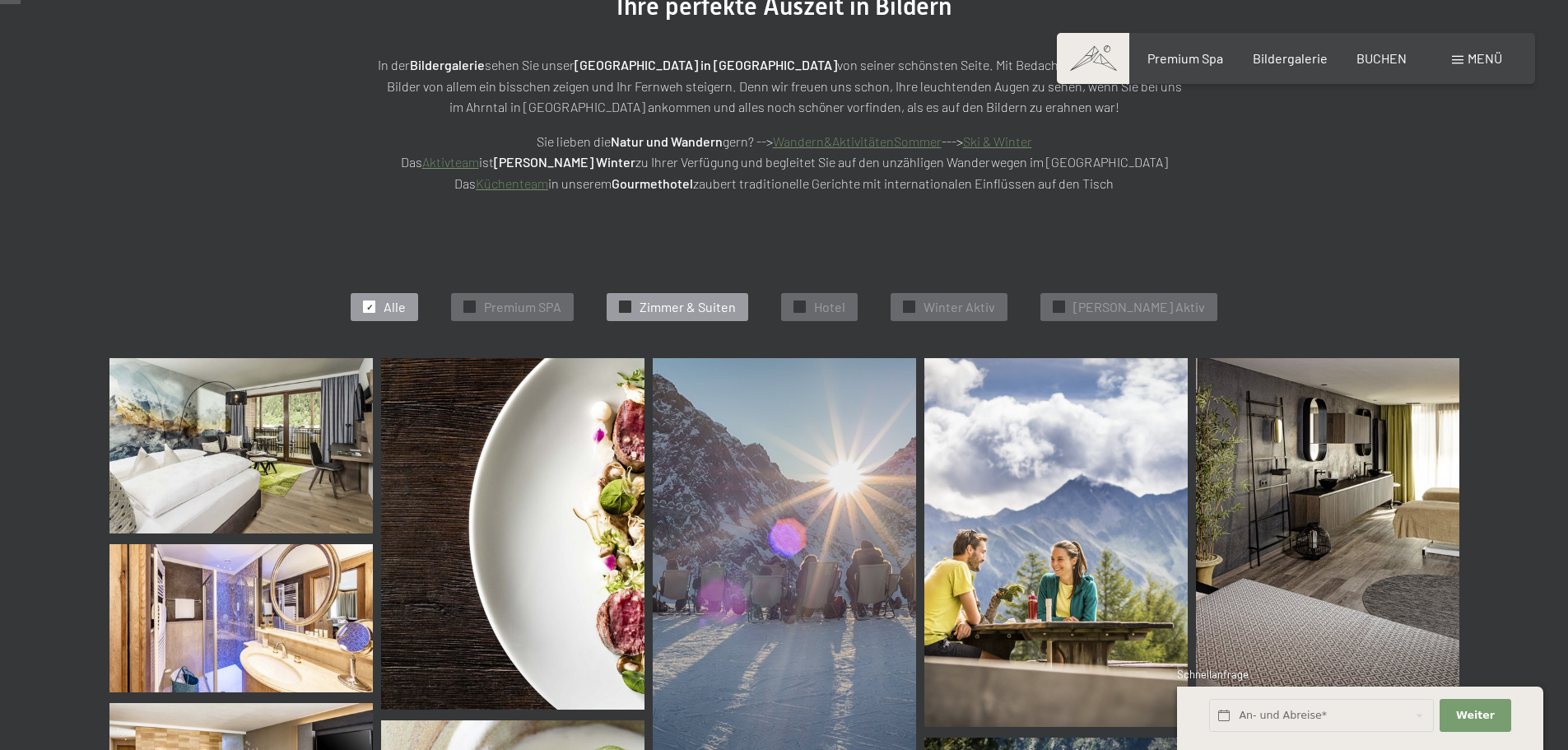
click at [693, 302] on span "Zimmer & Suiten" at bounding box center [687, 307] width 97 height 18
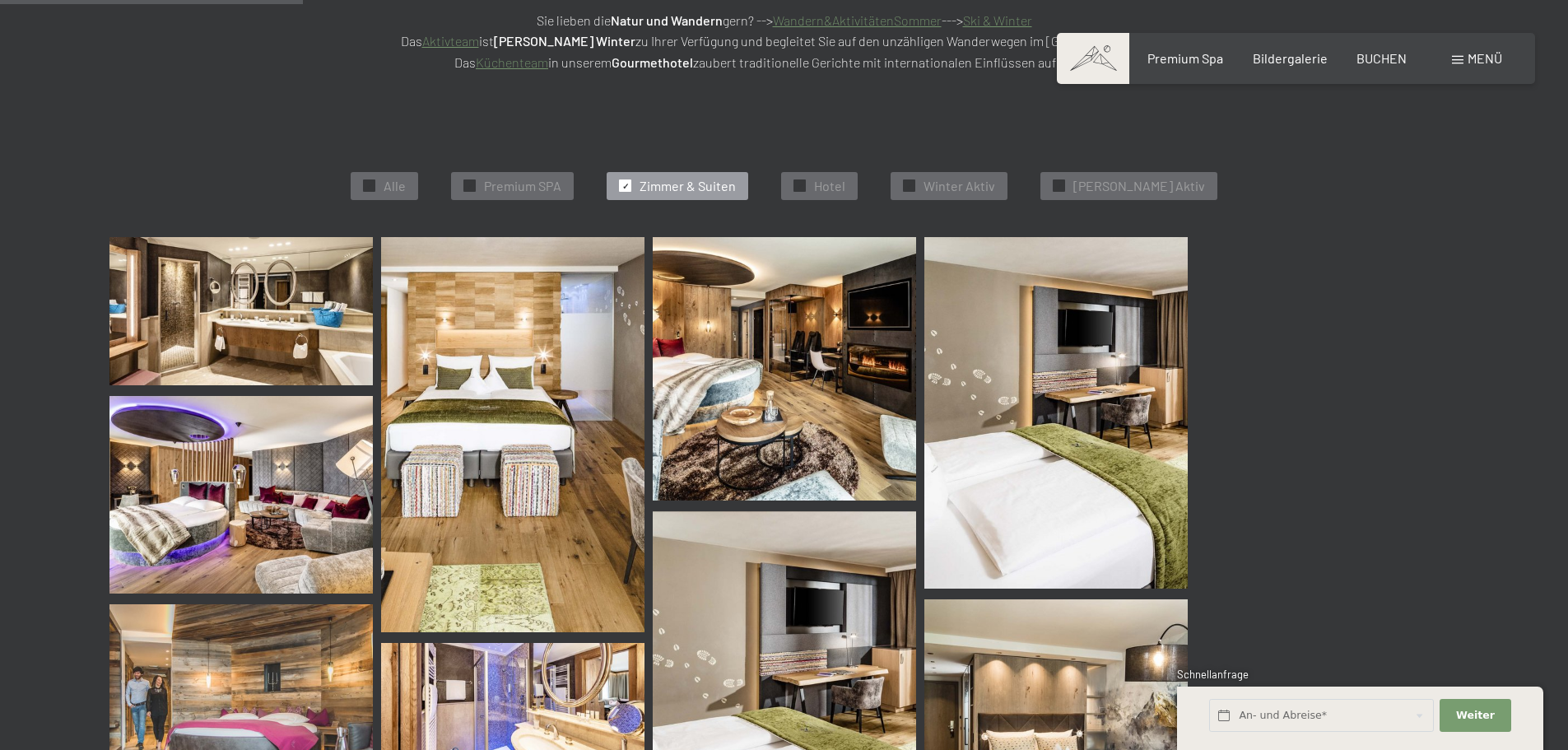
scroll to position [415, 0]
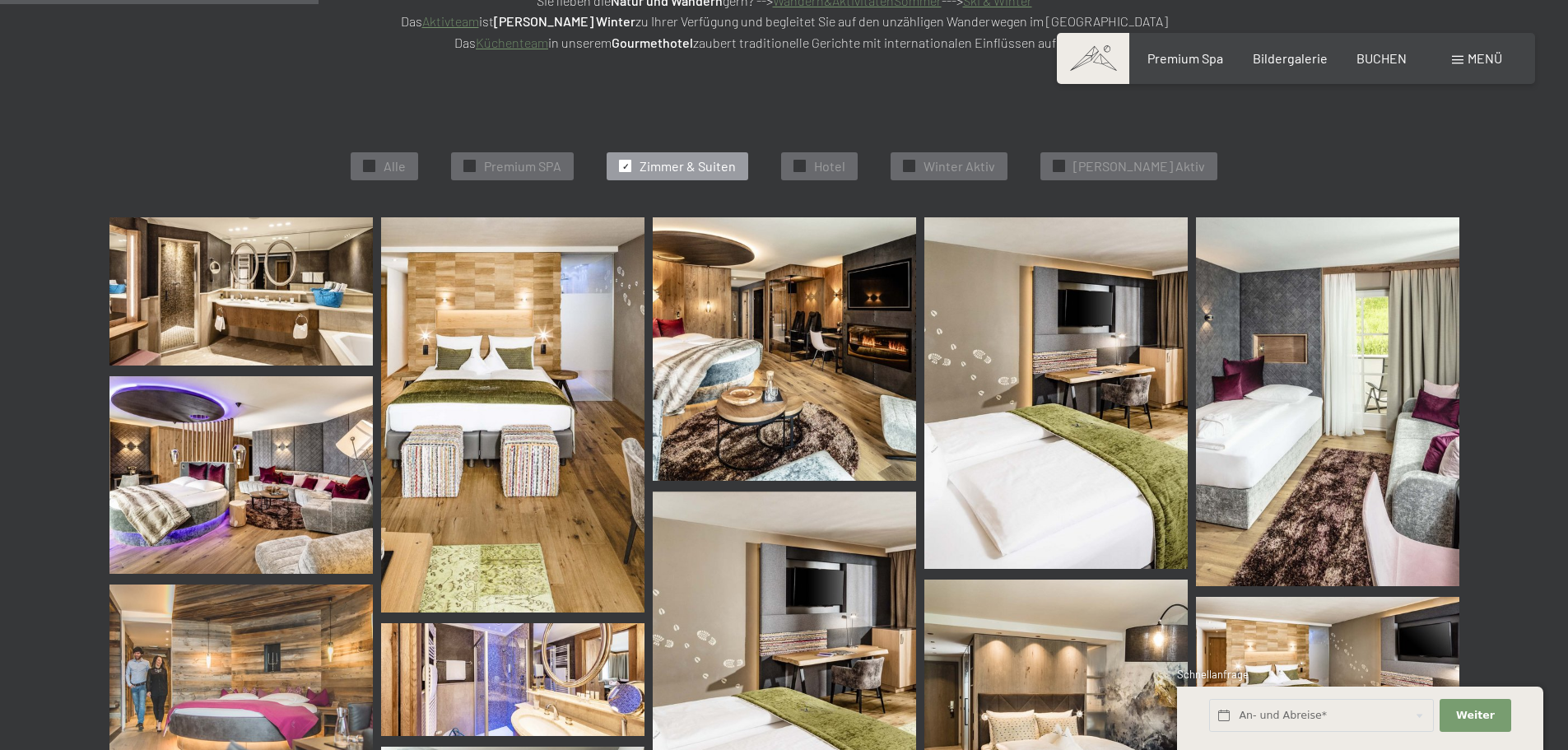
click at [221, 295] on img at bounding box center [241, 291] width 263 height 148
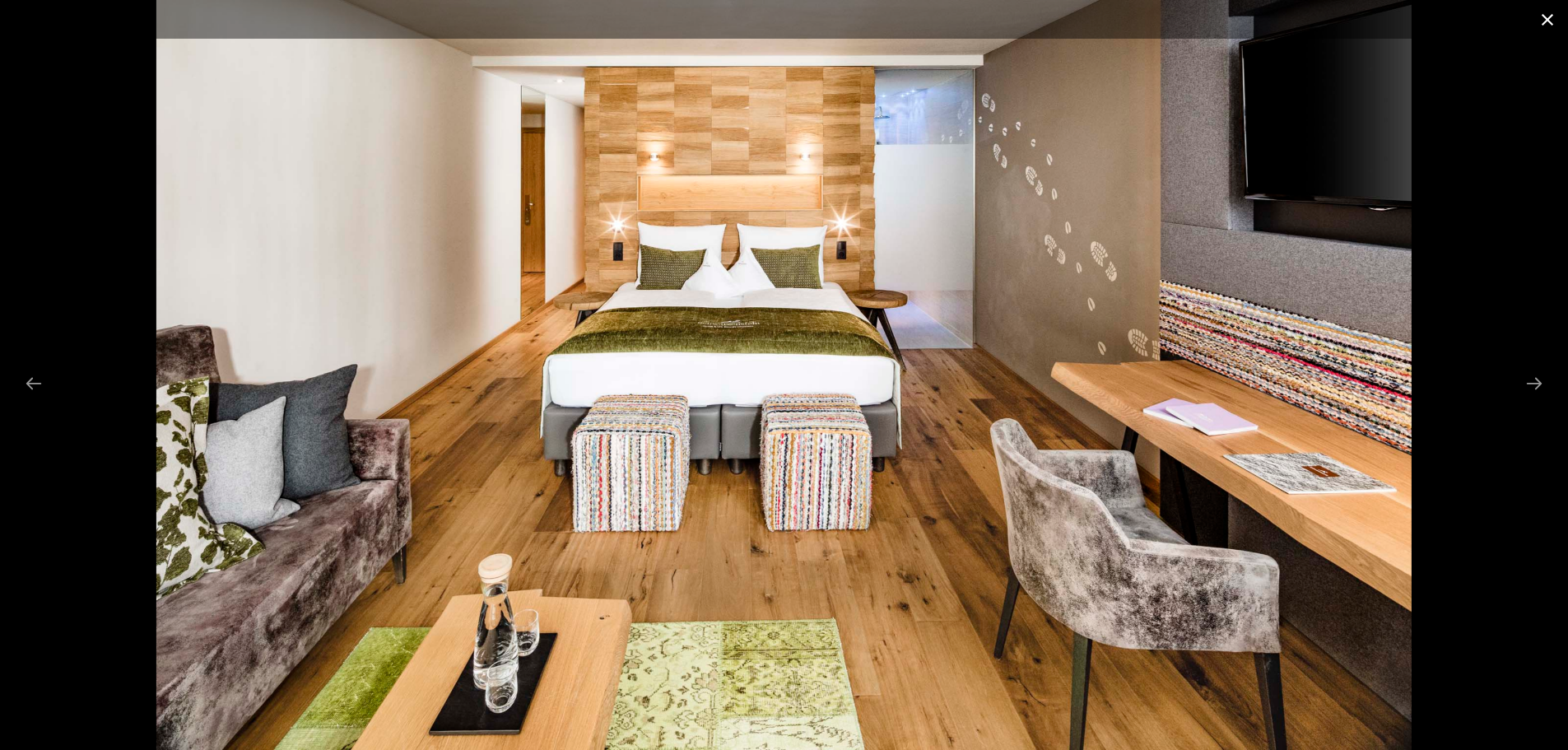
click at [1544, 20] on button "Close gallery" at bounding box center [1547, 19] width 41 height 39
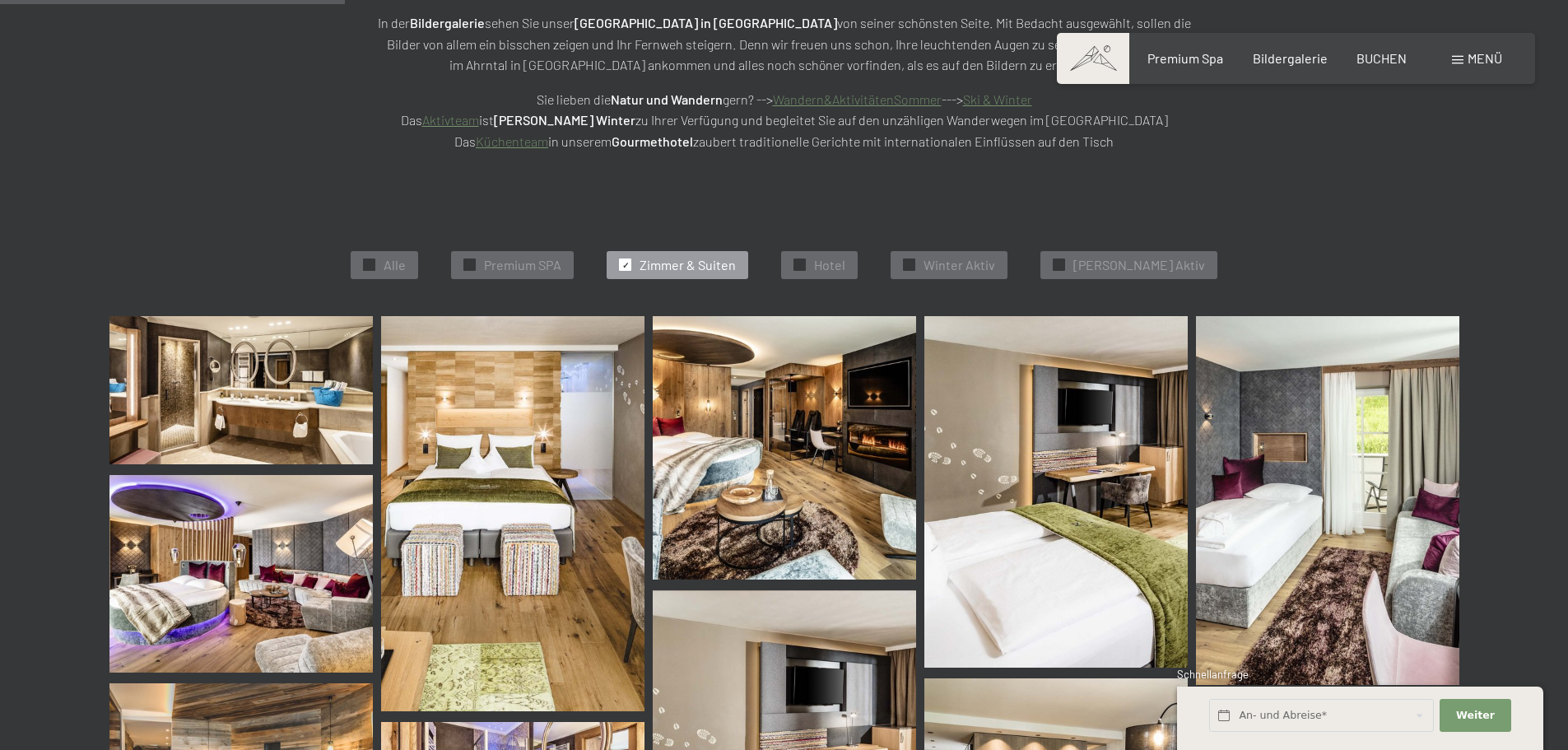
scroll to position [250, 0]
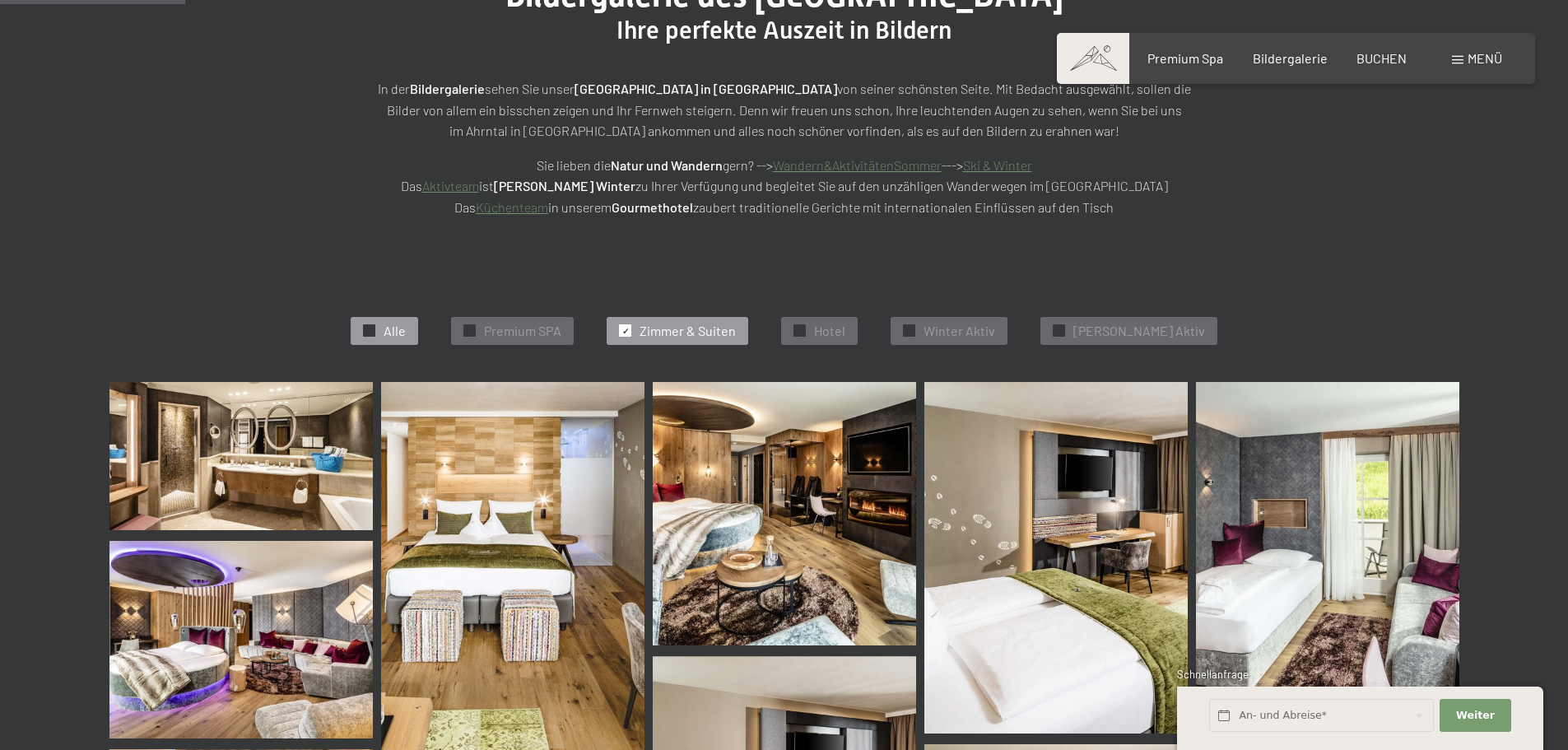
drag, startPoint x: 388, startPoint y: 347, endPoint x: 391, endPoint y: 335, distance: 12.4
click at [388, 347] on div "✓ Alle ✓ Premium SPA ✓ [PERSON_NAME] & Suiten ✓ Hotel ✓ Winter Aktiv ✓ [PERSON_…" at bounding box center [784, 331] width 1514 height 102
click at [418, 320] on div "✓ Alle" at bounding box center [385, 331] width 68 height 28
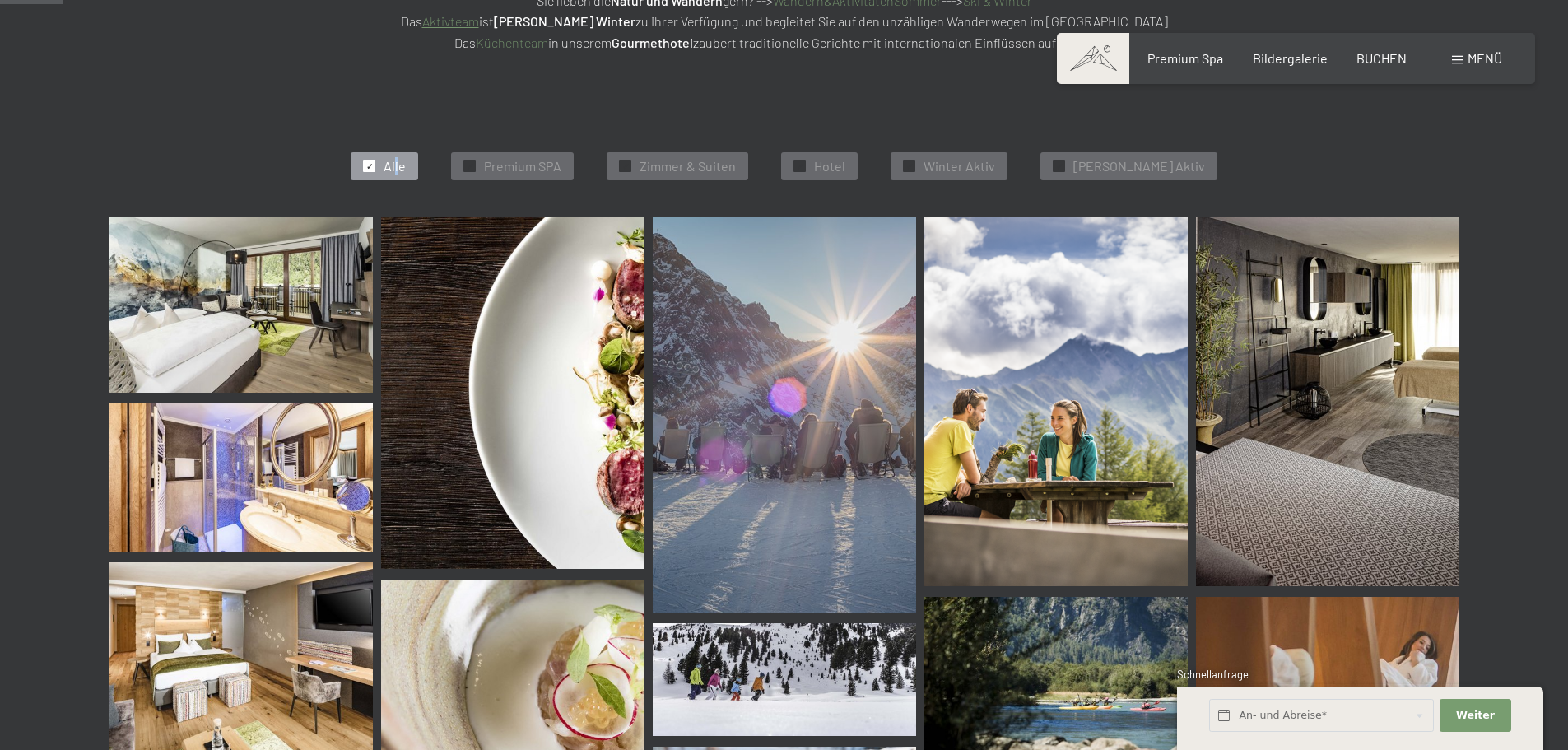
scroll to position [470, 0]
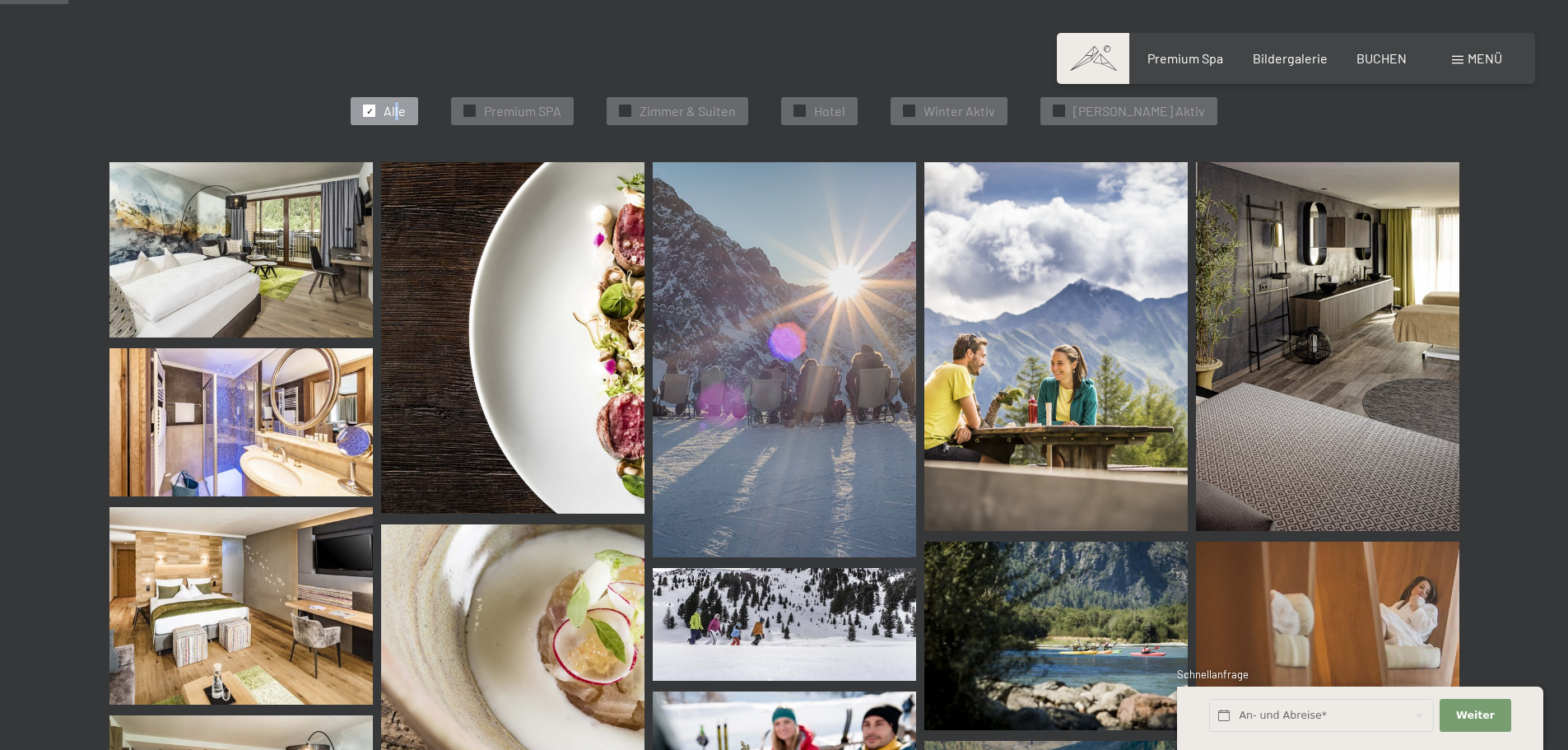
click at [747, 338] on img at bounding box center [784, 359] width 263 height 395
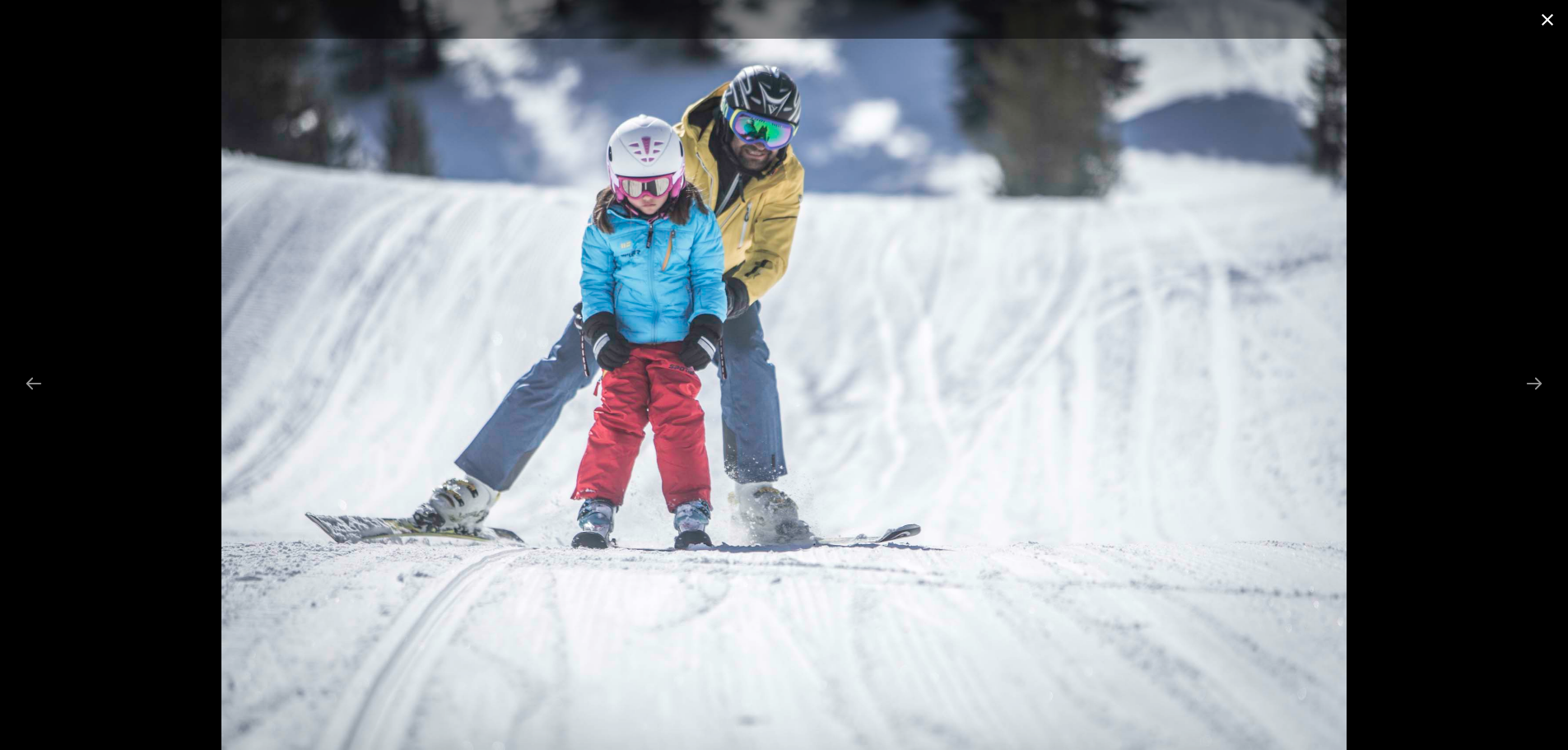
click at [1549, 14] on button "Close gallery" at bounding box center [1547, 19] width 41 height 39
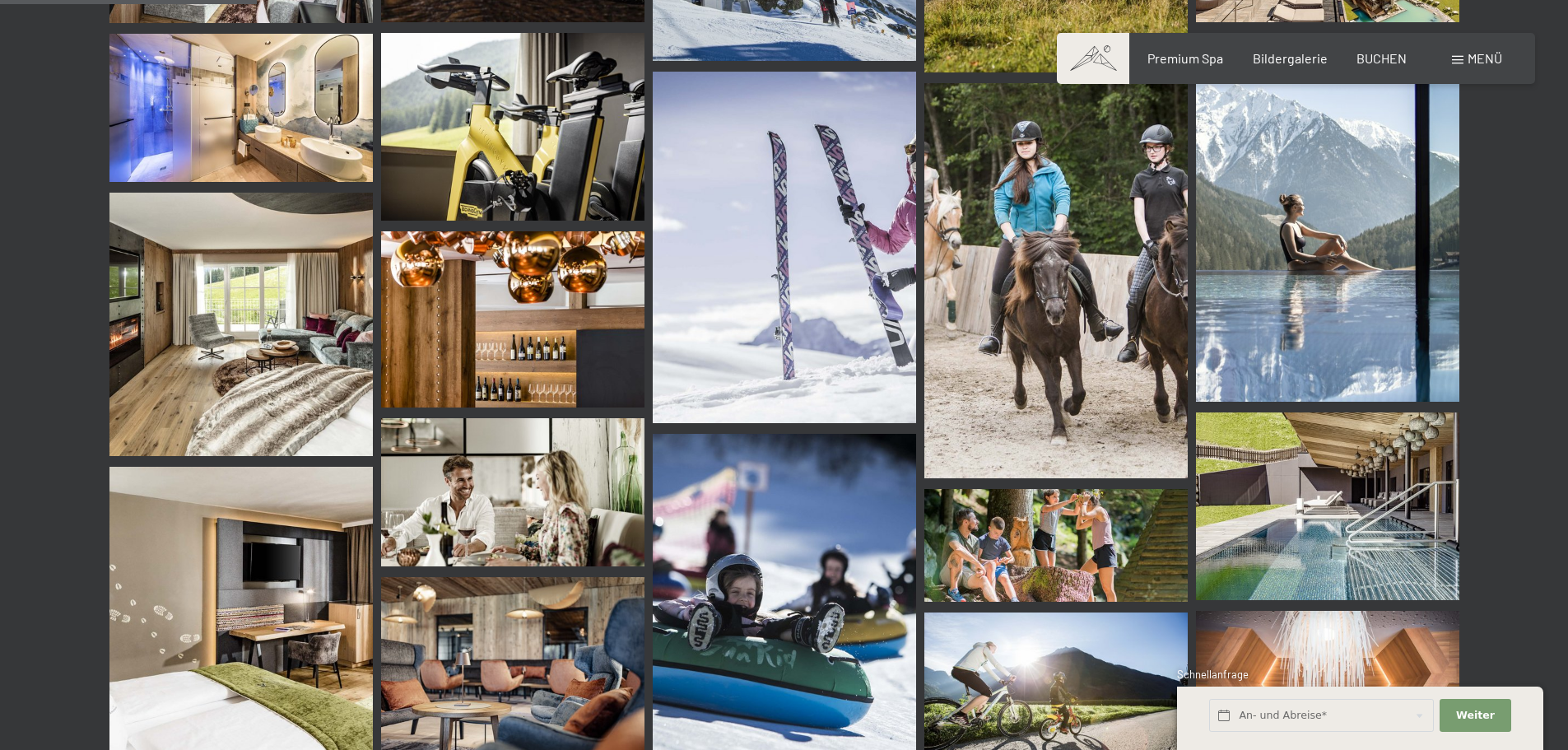
scroll to position [1732, 0]
